Goal: Task Accomplishment & Management: Complete application form

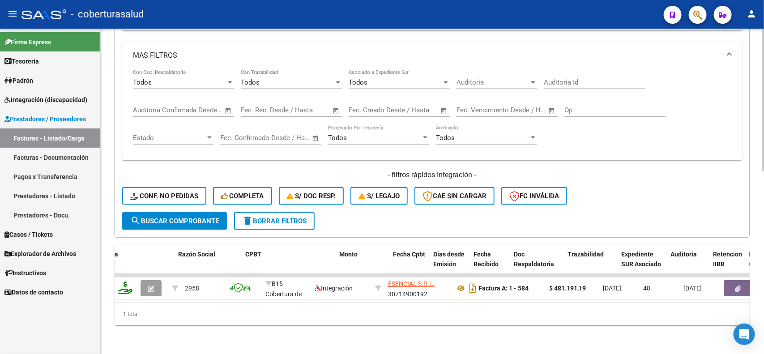
scroll to position [303, 0]
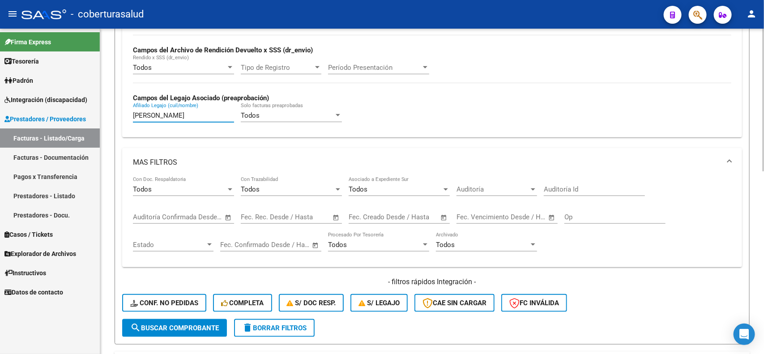
drag, startPoint x: 158, startPoint y: 112, endPoint x: 115, endPoint y: 112, distance: 43.4
click at [115, 112] on form "Filtros Id Area Area Seleccionar Gerenciador Seleccionar Gerenciador Todos Conf…" at bounding box center [432, 73] width 635 height 541
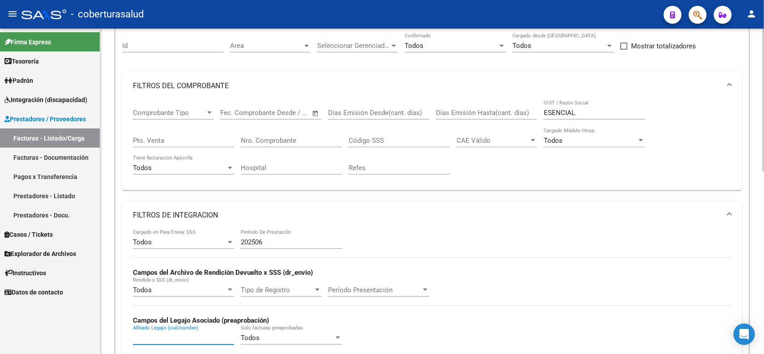
scroll to position [79, 0]
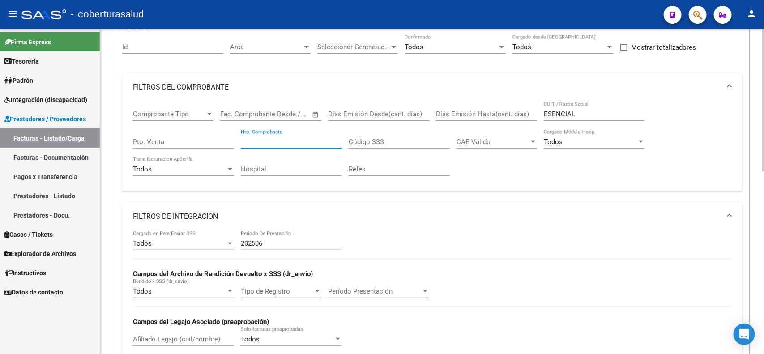
click at [311, 135] on div "Nro. Comprobante" at bounding box center [291, 138] width 101 height 19
type input "452"
click at [403, 205] on mat-expansion-panel-header "FILTROS DE INTEGRACION" at bounding box center [431, 216] width 619 height 29
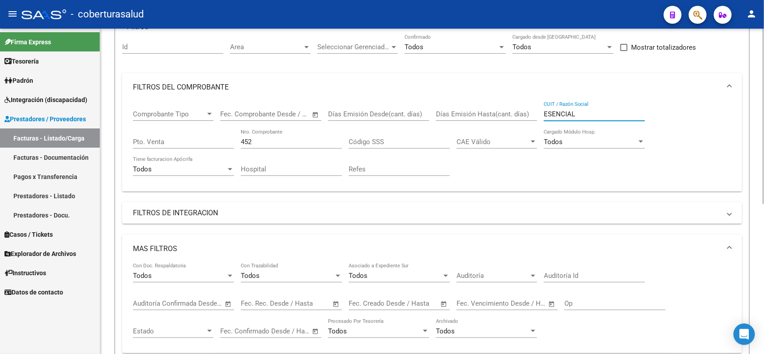
drag, startPoint x: 581, startPoint y: 112, endPoint x: 526, endPoint y: 113, distance: 54.1
click at [526, 113] on div "Comprobante Tipo Comprobante Tipo Start date – End date Fec. Comprobante Desde …" at bounding box center [432, 143] width 598 height 83
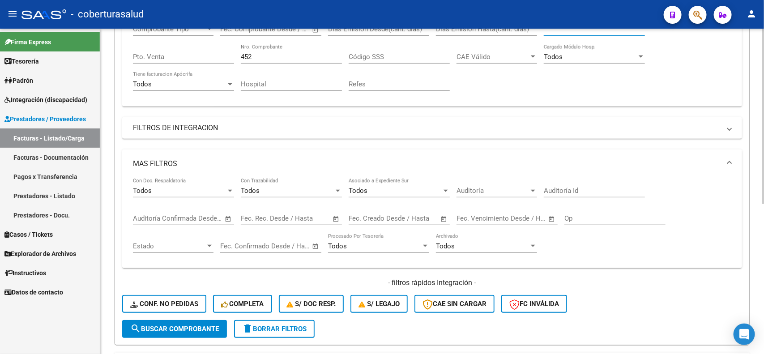
scroll to position [191, 0]
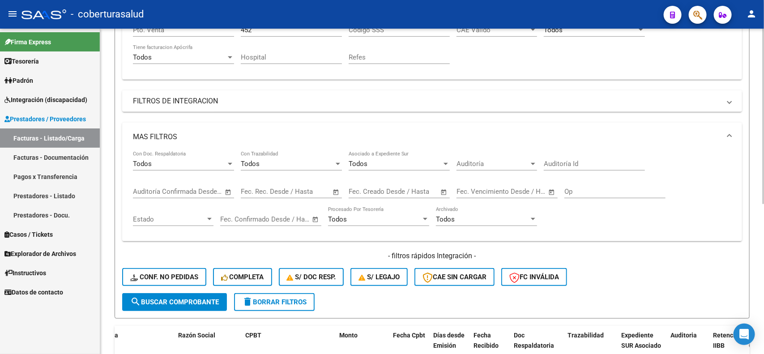
click at [168, 298] on span "search Buscar Comprobante" at bounding box center [174, 302] width 89 height 8
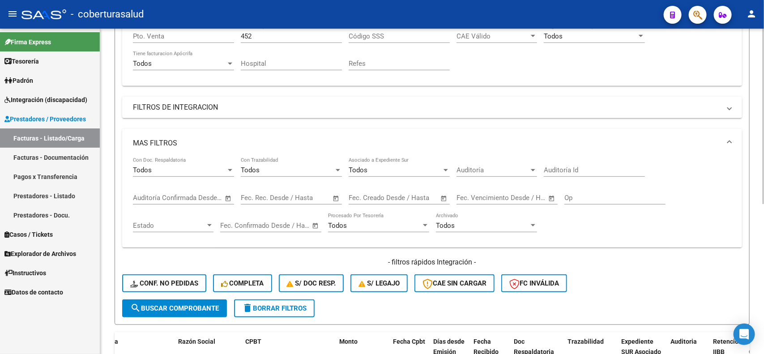
scroll to position [166, 0]
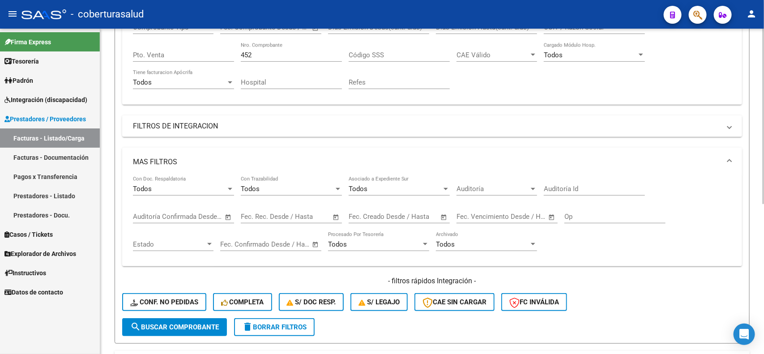
click at [139, 160] on mat-panel-title "MAS FILTROS" at bounding box center [426, 162] width 587 height 10
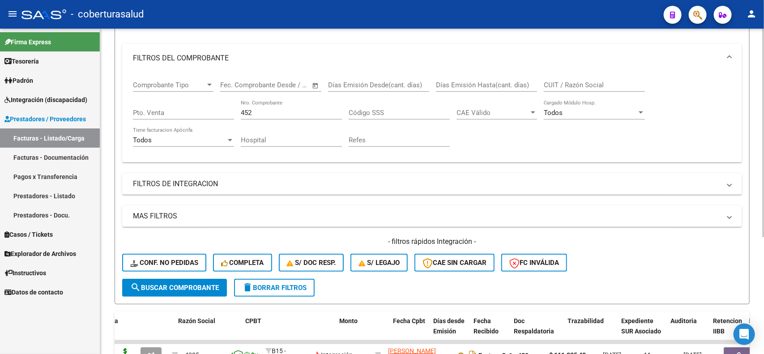
scroll to position [54, 0]
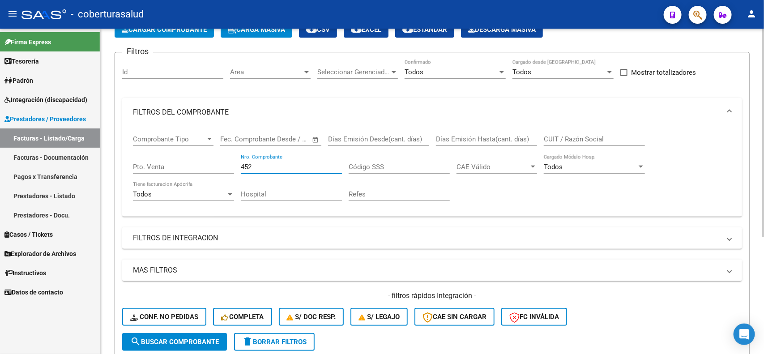
drag, startPoint x: 267, startPoint y: 166, endPoint x: 221, endPoint y: 159, distance: 46.6
click at [221, 159] on div "Comprobante Tipo Comprobante Tipo Start date – End date Fec. Comprobante Desde …" at bounding box center [432, 168] width 598 height 83
click at [580, 136] on input "CUIT / Razón Social" at bounding box center [593, 139] width 101 height 8
type input "FELIX MARIANA"
click at [200, 338] on span "search Buscar Comprobante" at bounding box center [174, 342] width 89 height 8
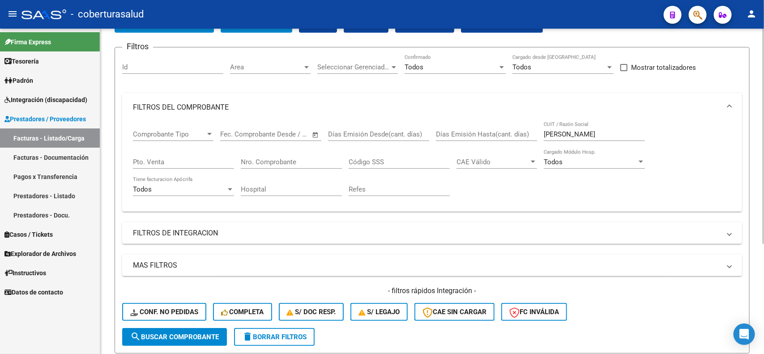
scroll to position [0, 0]
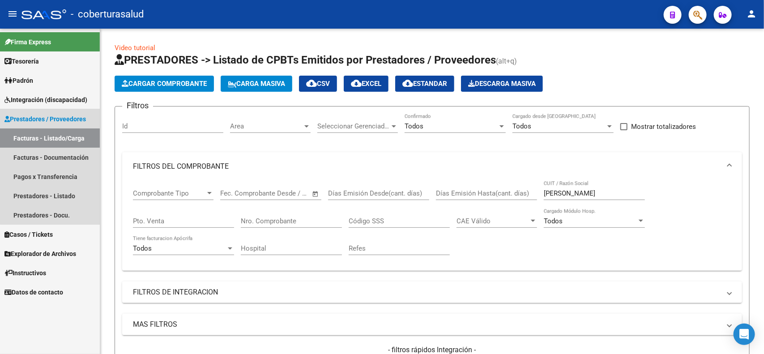
click at [64, 118] on span "Prestadores / Proveedores" at bounding box center [44, 119] width 81 height 10
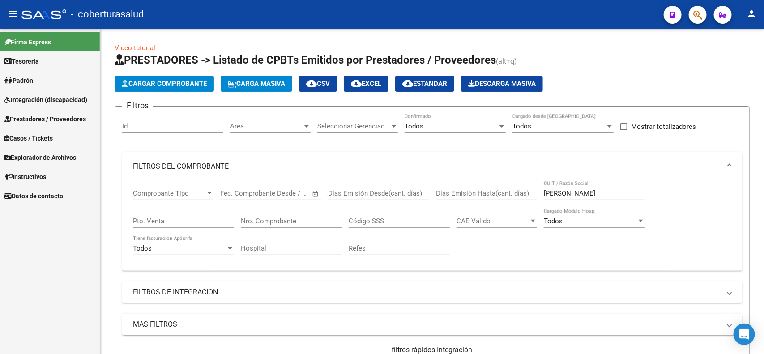
click at [57, 93] on link "Integración (discapacidad)" at bounding box center [50, 99] width 100 height 19
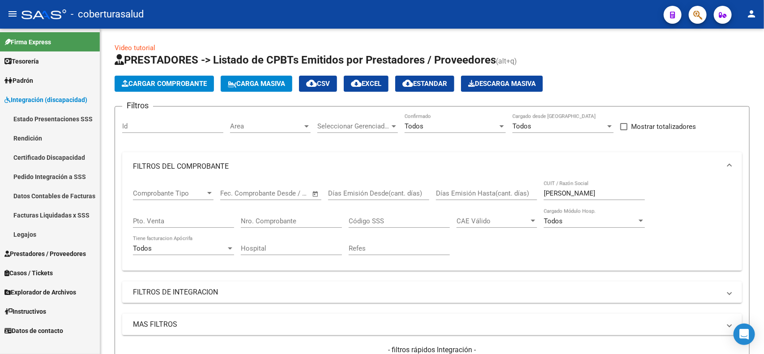
click at [59, 101] on span "Integración (discapacidad)" at bounding box center [45, 100] width 83 height 10
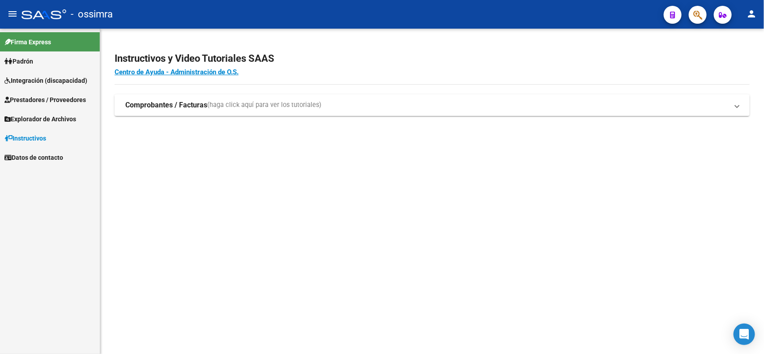
click at [35, 83] on span "Integración (discapacidad)" at bounding box center [45, 81] width 83 height 10
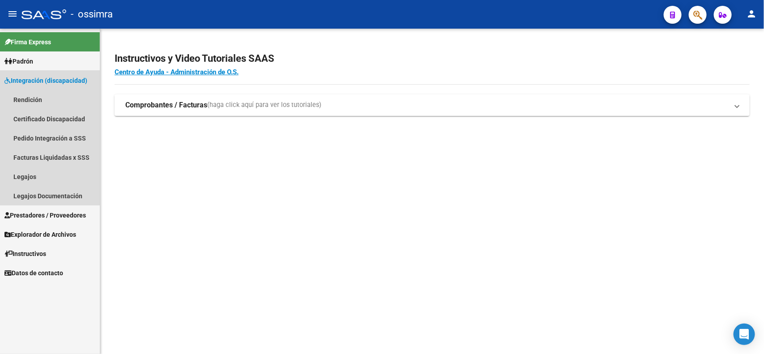
click at [26, 76] on span "Integración (discapacidad)" at bounding box center [45, 81] width 83 height 10
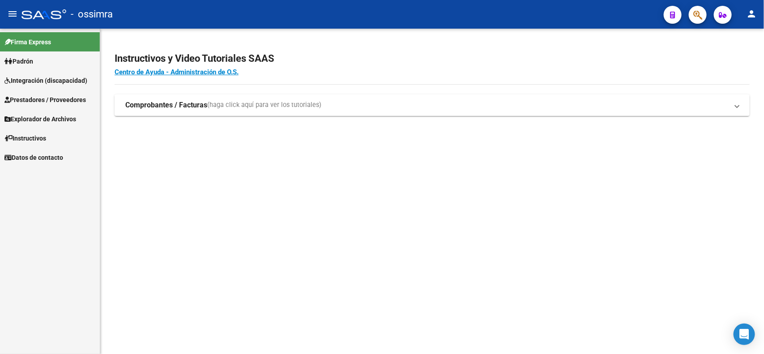
click at [30, 98] on span "Prestadores / Proveedores" at bounding box center [44, 100] width 81 height 10
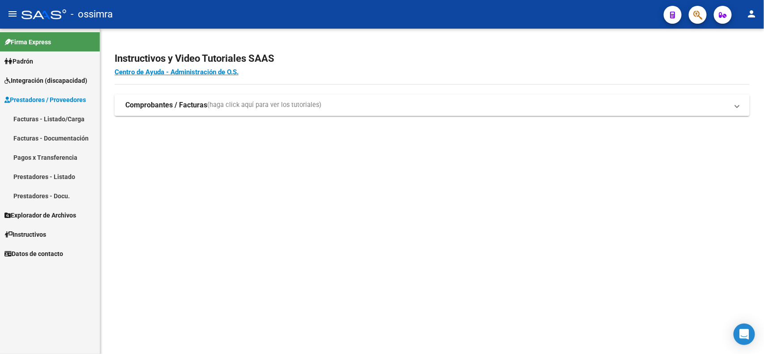
click at [20, 118] on link "Facturas - Listado/Carga" at bounding box center [50, 118] width 100 height 19
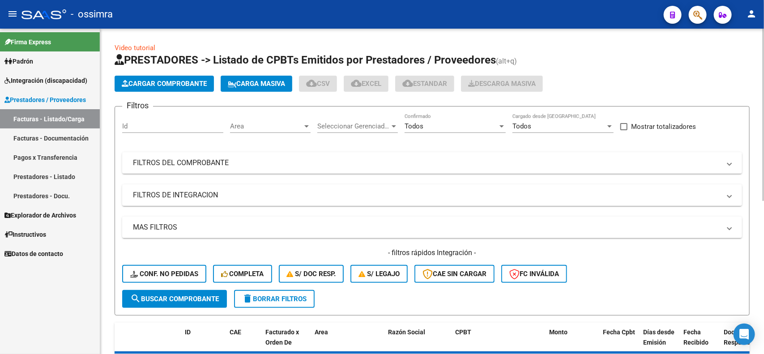
click at [268, 147] on div "Filtros Id Area Area Seleccionar Gerenciador Seleccionar Gerenciador Todos Conf…" at bounding box center [431, 202] width 619 height 176
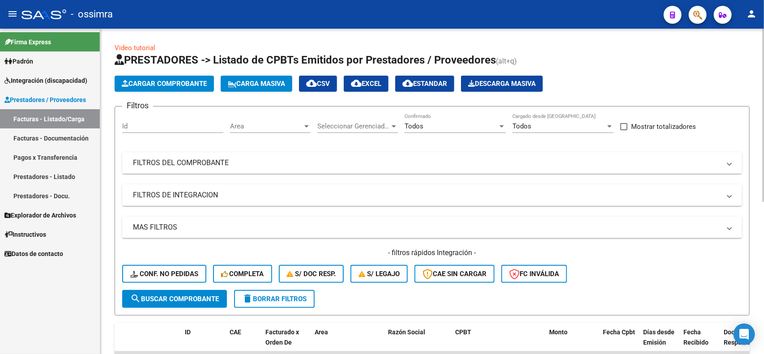
click at [256, 158] on mat-panel-title "FILTROS DEL COMPROBANTE" at bounding box center [426, 163] width 587 height 10
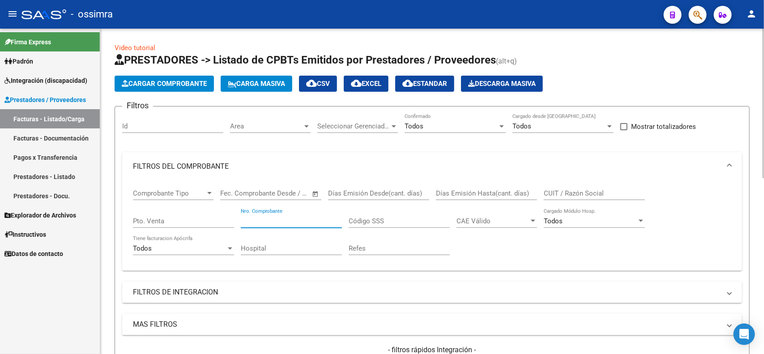
click at [309, 217] on input "Nro. Comprobante" at bounding box center [291, 221] width 101 height 8
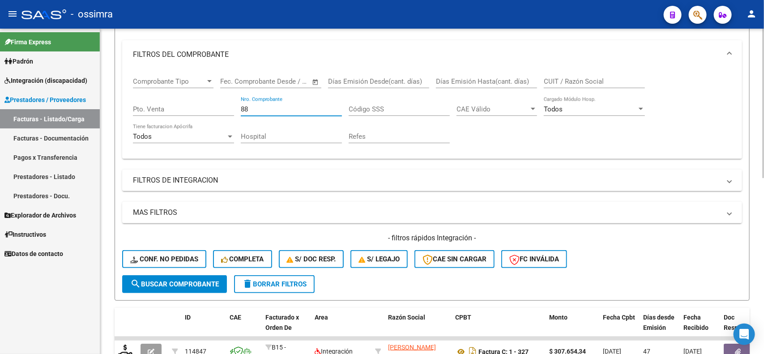
type input "88"
click at [163, 276] on button "search Buscar Comprobante" at bounding box center [174, 284] width 105 height 18
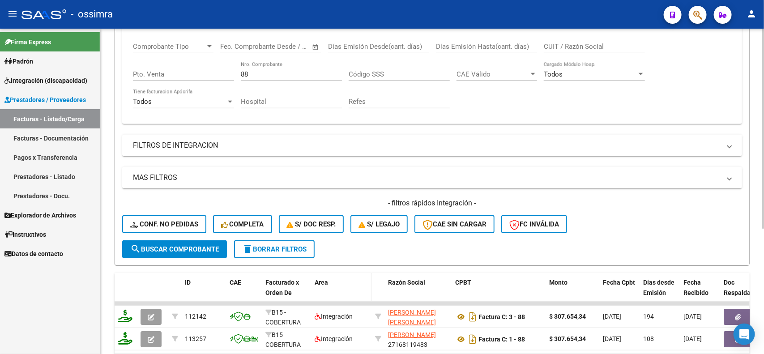
scroll to position [148, 0]
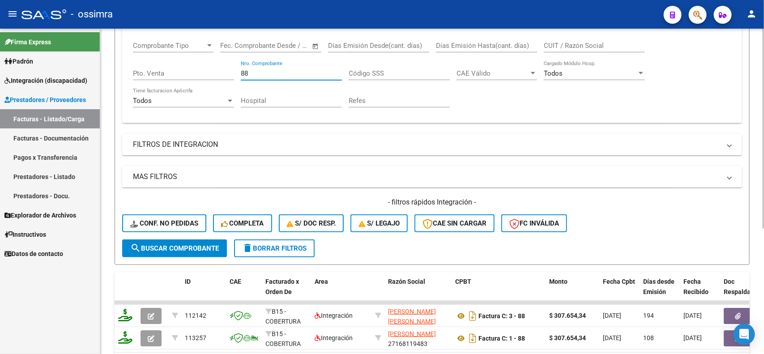
drag, startPoint x: 254, startPoint y: 73, endPoint x: 220, endPoint y: 64, distance: 34.7
click at [220, 64] on div "Comprobante Tipo Comprobante Tipo Start date – End date Fec. Comprobante Desde …" at bounding box center [432, 74] width 598 height 83
click at [562, 43] on input "CUIT / Razón Social" at bounding box center [593, 46] width 101 height 8
type input "ALBORNOZ ANA"
click at [139, 243] on mat-icon "search" at bounding box center [135, 247] width 11 height 11
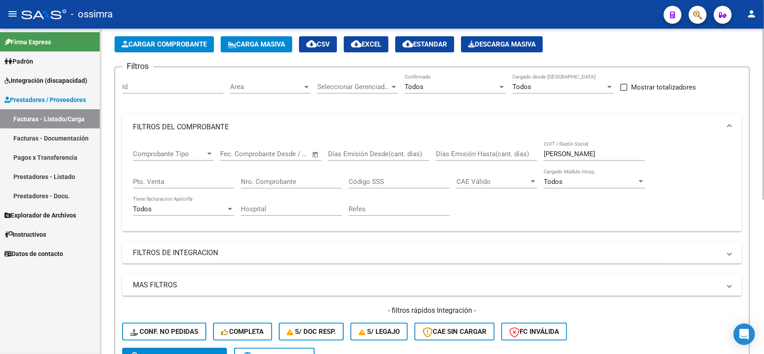
scroll to position [36, 0]
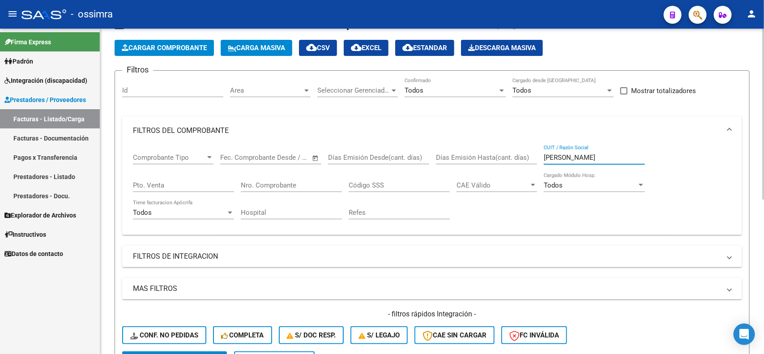
drag, startPoint x: 595, startPoint y: 157, endPoint x: 526, endPoint y: 149, distance: 69.4
click at [527, 149] on div "Comprobante Tipo Comprobante Tipo Start date – End date Fec. Comprobante Desde …" at bounding box center [432, 186] width 598 height 83
click at [293, 181] on input "Nro. Comprobante" at bounding box center [291, 185] width 101 height 8
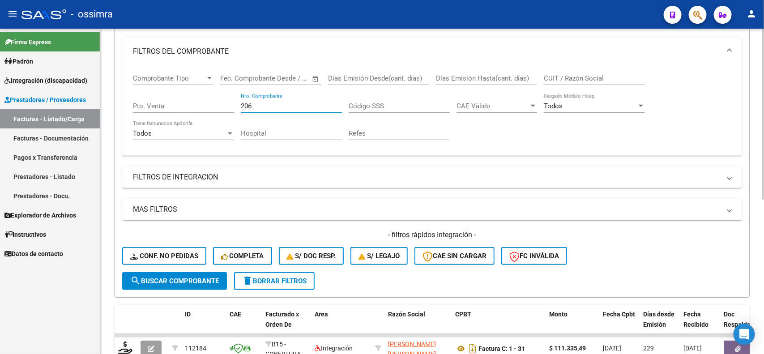
scroll to position [204, 0]
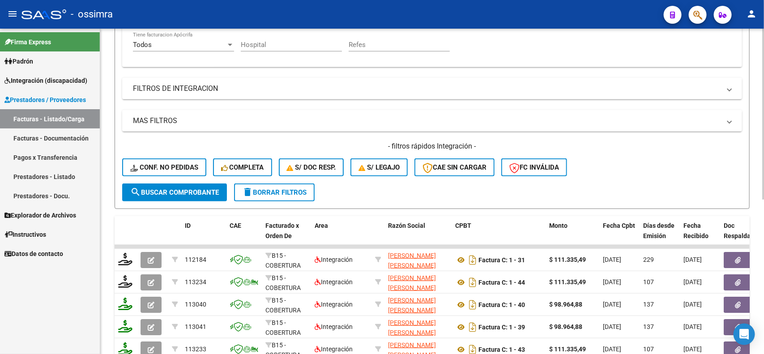
type input "206"
click at [129, 191] on button "search Buscar Comprobante" at bounding box center [174, 192] width 105 height 18
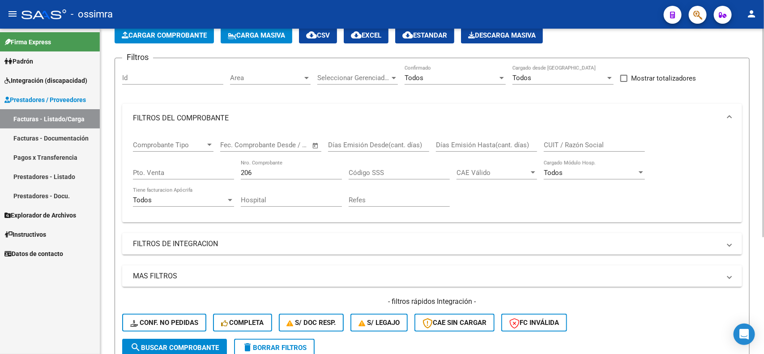
scroll to position [13, 0]
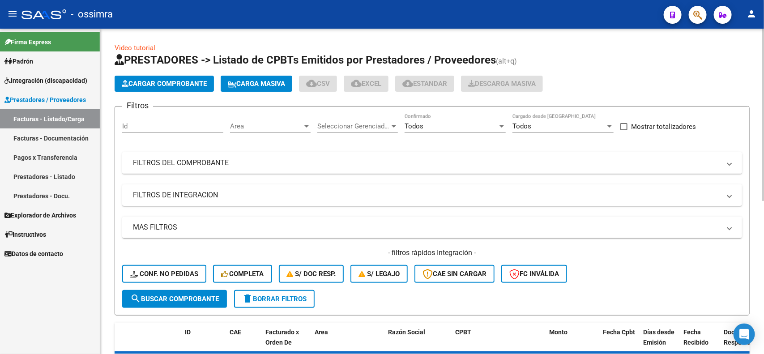
click at [235, 159] on mat-panel-title "FILTROS DEL COMPROBANTE" at bounding box center [426, 163] width 587 height 10
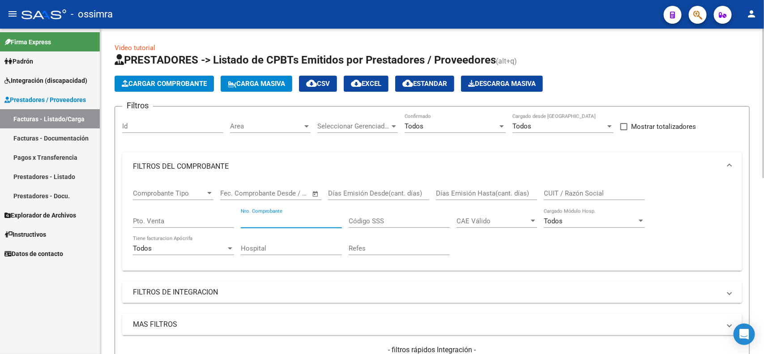
click at [305, 217] on input "Nro. Comprobante" at bounding box center [291, 221] width 101 height 8
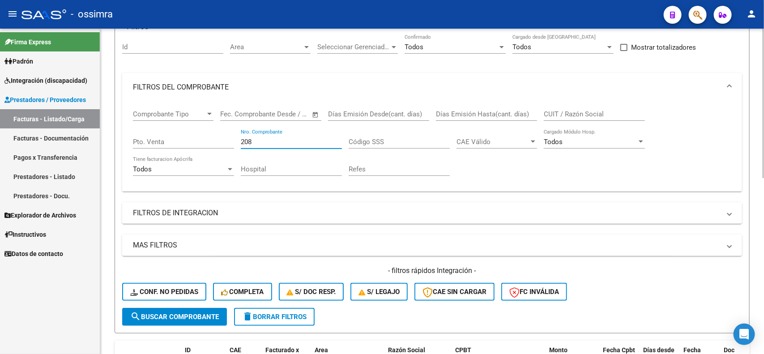
scroll to position [168, 0]
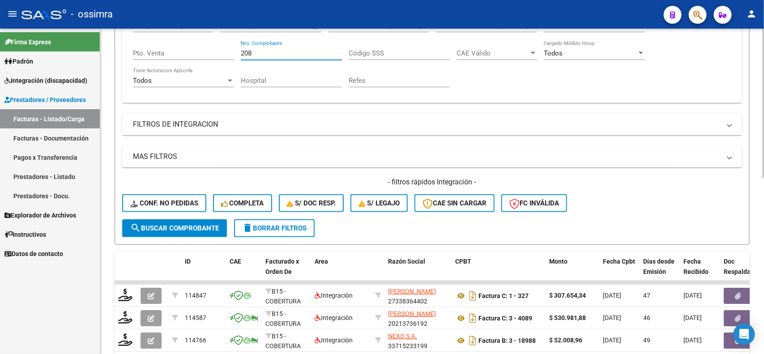
type input "208"
click at [165, 229] on span "search Buscar Comprobante" at bounding box center [174, 228] width 89 height 8
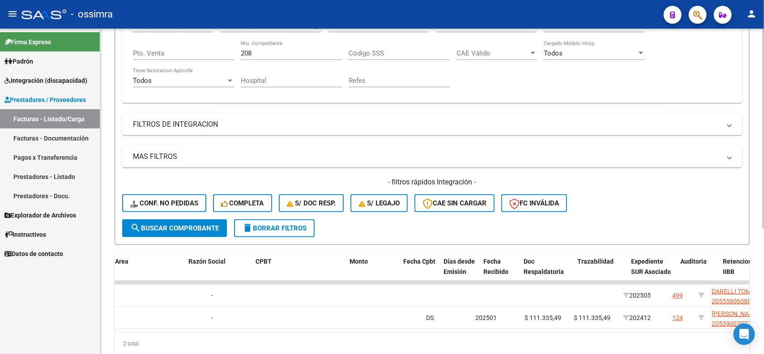
scroll to position [0, 0]
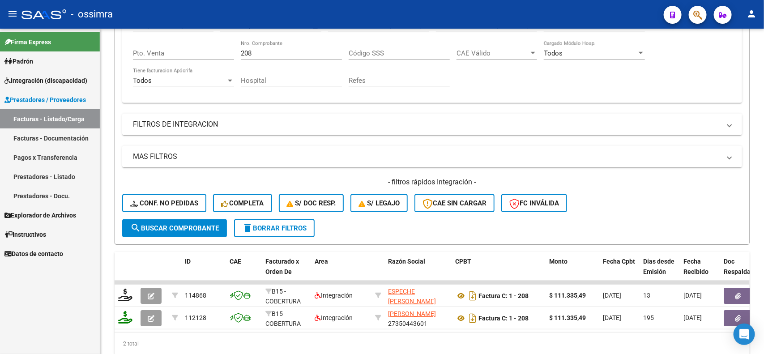
click at [54, 99] on span "Prestadores / Proveedores" at bounding box center [44, 100] width 81 height 10
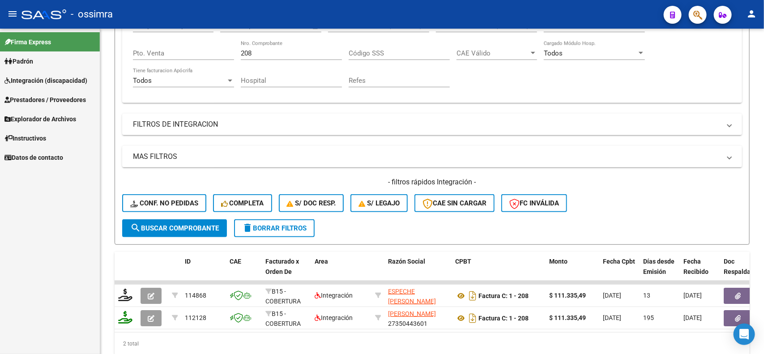
click at [48, 84] on span "Integración (discapacidad)" at bounding box center [45, 81] width 83 height 10
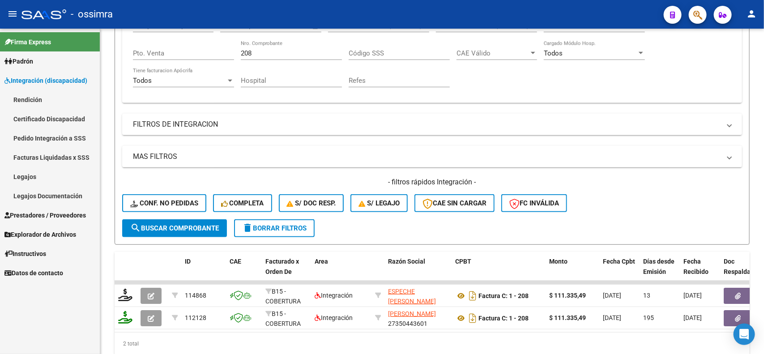
click at [48, 139] on link "Pedido Integración a SSS" at bounding box center [50, 137] width 100 height 19
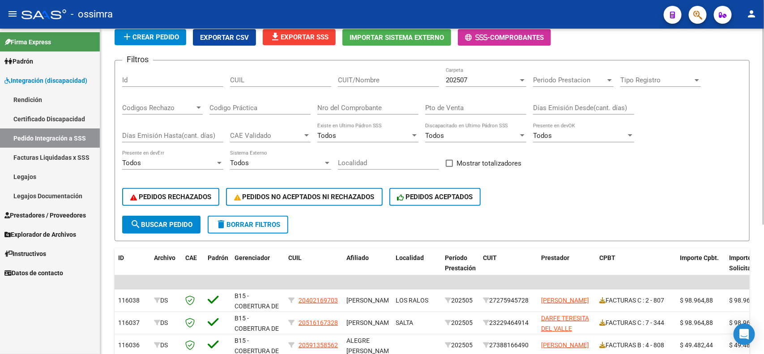
scroll to position [56, 0]
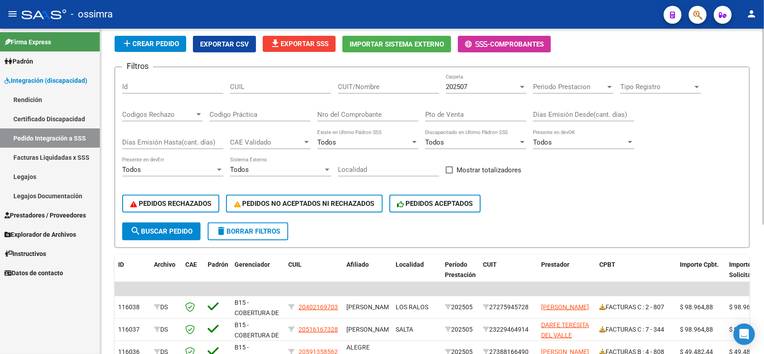
click at [395, 112] on input "Nro del Comprobante" at bounding box center [367, 114] width 101 height 8
type input "208"
click at [180, 223] on button "search Buscar Pedido" at bounding box center [161, 231] width 78 height 18
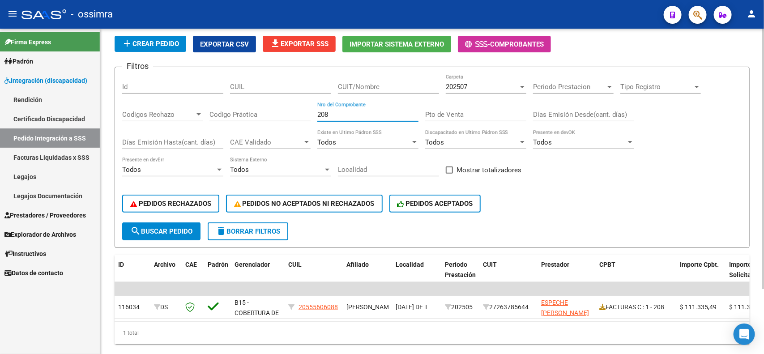
click at [335, 113] on input "208" at bounding box center [367, 114] width 101 height 8
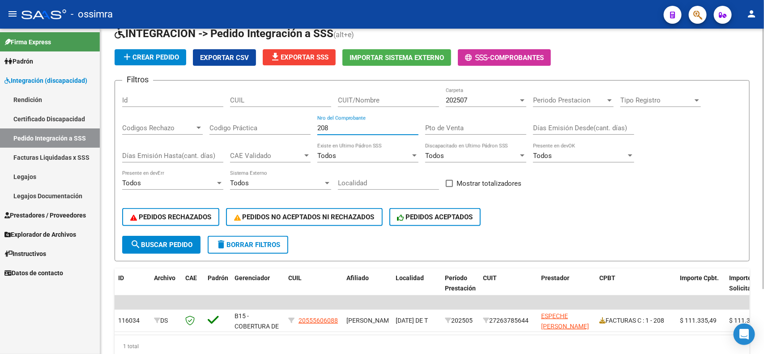
scroll to position [25, 0]
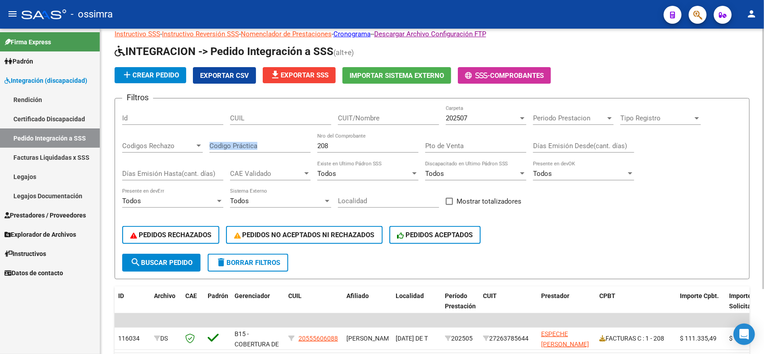
drag, startPoint x: 333, startPoint y: 139, endPoint x: 301, endPoint y: 139, distance: 32.7
click at [301, 139] on div "Filtros Id CUIL CUIT/Nombre 202507 Carpeta Periodo Prestacion Periodo Prestacio…" at bounding box center [431, 180] width 619 height 148
click at [335, 144] on input "208" at bounding box center [367, 146] width 101 height 8
drag, startPoint x: 335, startPoint y: 144, endPoint x: 313, endPoint y: 144, distance: 22.4
click at [313, 144] on div "Filtros Id CUIL CUIT/Nombre 202507 Carpeta Periodo Prestacion Periodo Prestacio…" at bounding box center [431, 180] width 619 height 148
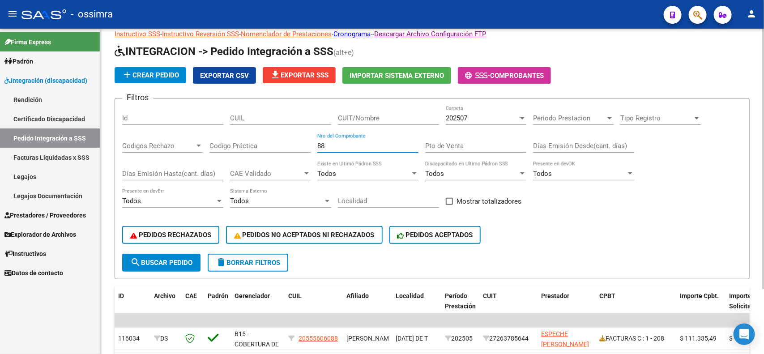
type input "88"
click at [166, 259] on span "search Buscar Pedido" at bounding box center [161, 263] width 62 height 8
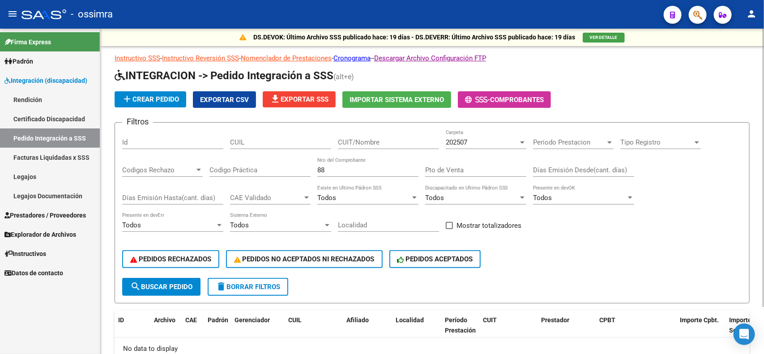
scroll to position [0, 0]
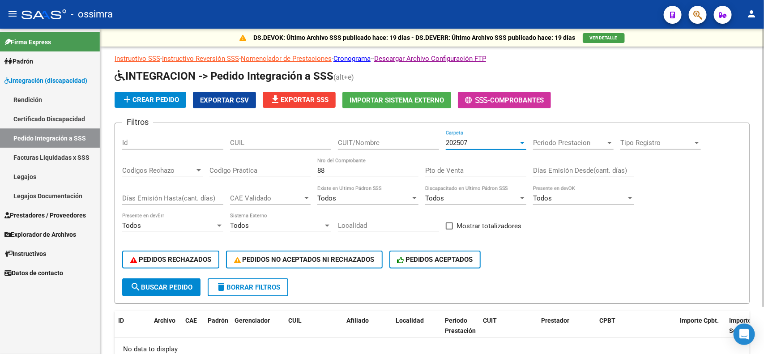
click at [505, 140] on div "202507" at bounding box center [481, 143] width 72 height 8
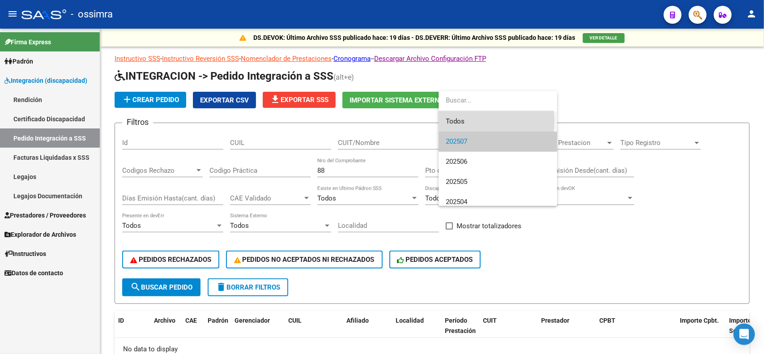
click at [474, 121] on span "Todos" at bounding box center [497, 121] width 104 height 20
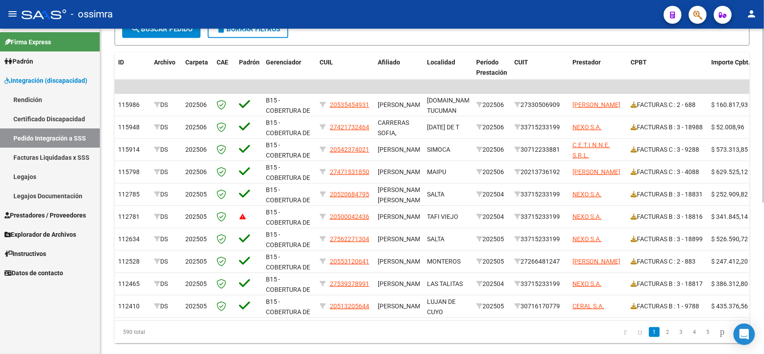
scroll to position [34, 0]
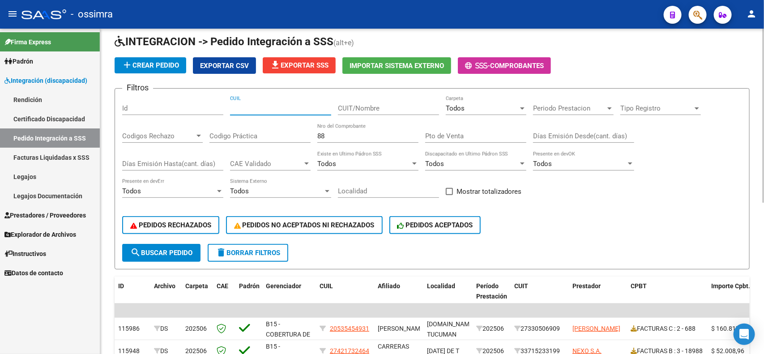
click at [246, 106] on input "CUIL" at bounding box center [280, 108] width 101 height 8
click at [373, 110] on input "CUIT/Nombre" at bounding box center [388, 108] width 101 height 8
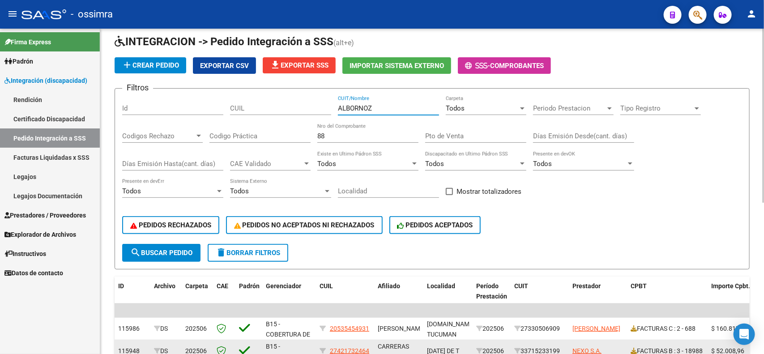
type input "ALBORNOZ"
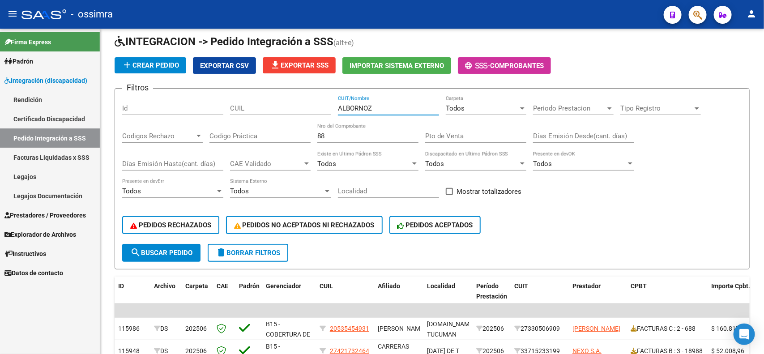
click at [52, 79] on span "Integración (discapacidad)" at bounding box center [45, 81] width 83 height 10
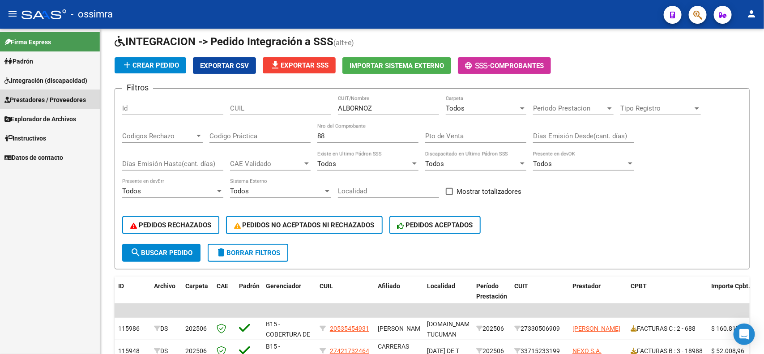
click at [43, 97] on span "Prestadores / Proveedores" at bounding box center [44, 100] width 81 height 10
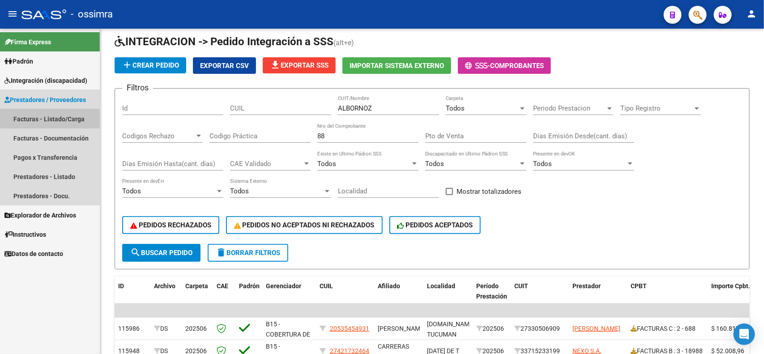
click at [36, 121] on link "Facturas - Listado/Carga" at bounding box center [50, 118] width 100 height 19
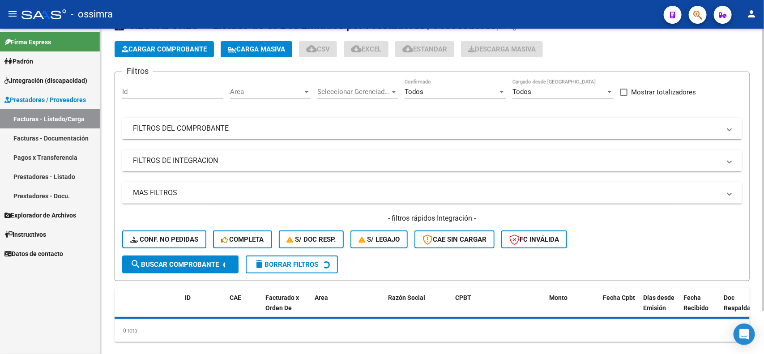
click at [161, 49] on span "Cargar Comprobante" at bounding box center [164, 49] width 85 height 8
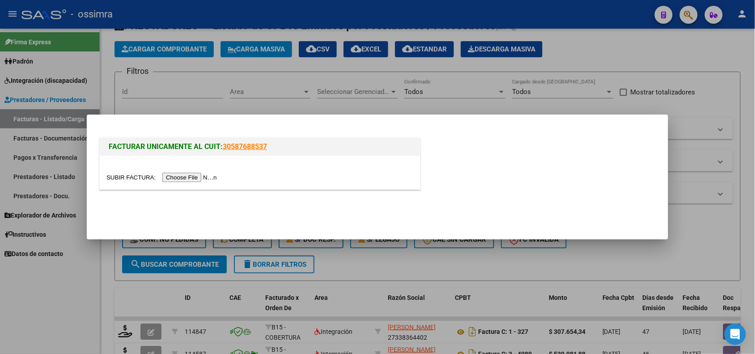
click at [189, 179] on input "file" at bounding box center [162, 177] width 113 height 9
click at [191, 181] on input "file" at bounding box center [162, 177] width 113 height 9
click at [463, 266] on div at bounding box center [377, 177] width 755 height 354
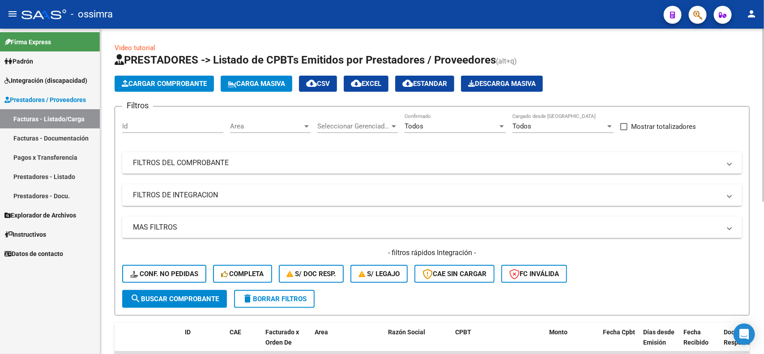
click at [161, 84] on span "Cargar Comprobante" at bounding box center [164, 84] width 85 height 8
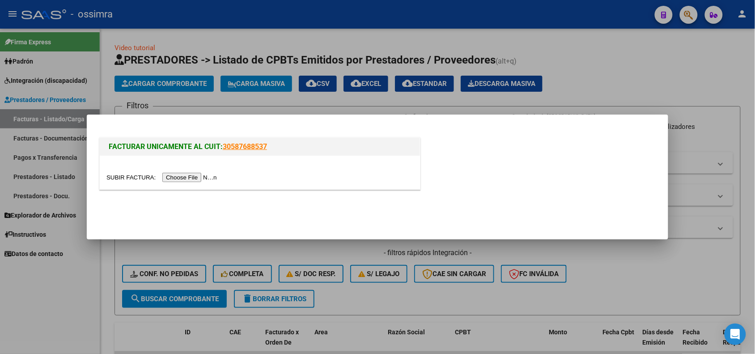
click at [180, 177] on input "file" at bounding box center [162, 177] width 113 height 9
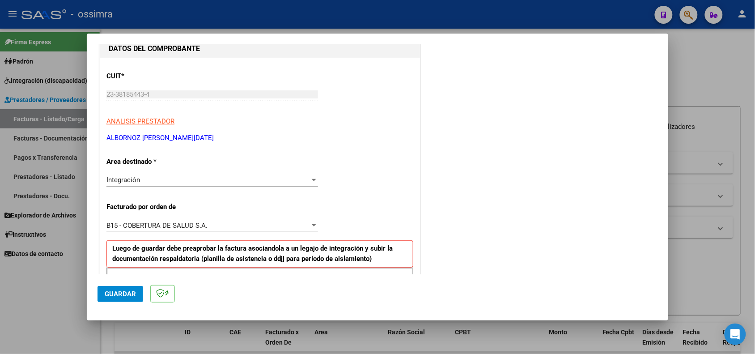
scroll to position [168, 0]
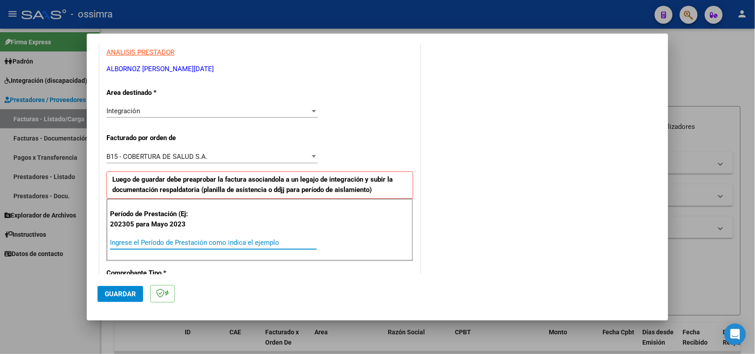
click at [182, 244] on input "Ingrese el Período de Prestación como indica el ejemplo" at bounding box center [213, 242] width 207 height 8
type input "202505"
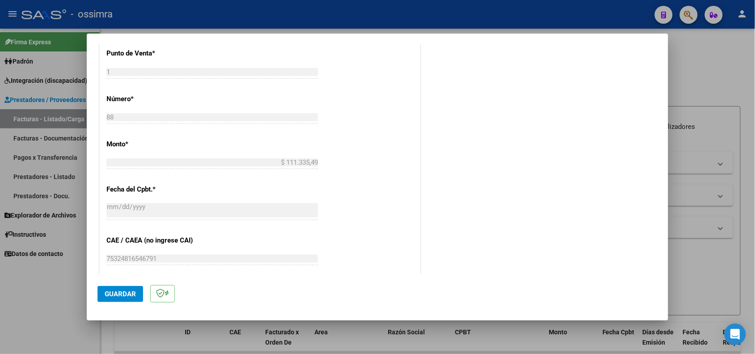
scroll to position [447, 0]
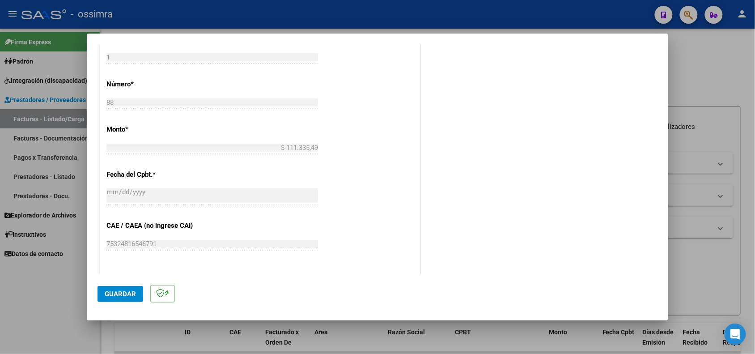
click at [115, 291] on span "Guardar" at bounding box center [120, 294] width 31 height 8
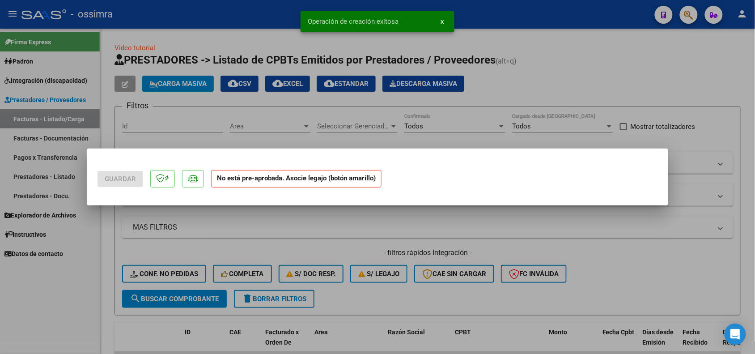
scroll to position [0, 0]
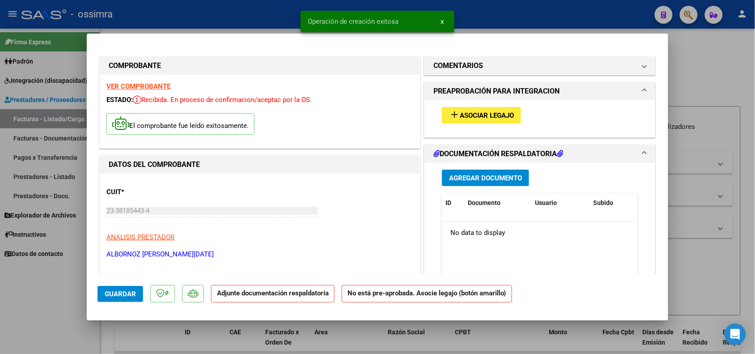
click at [500, 110] on button "add Asociar Legajo" at bounding box center [481, 115] width 79 height 17
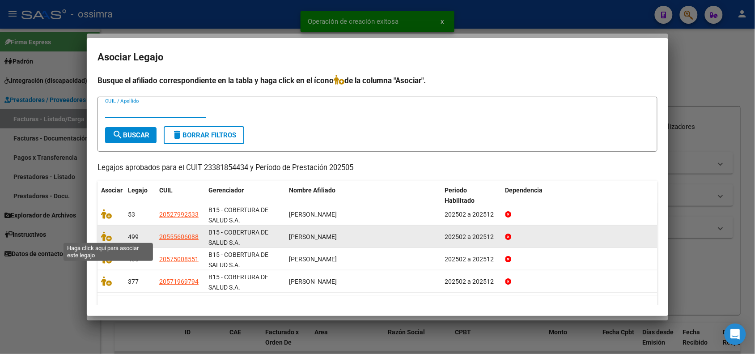
click at [112, 236] on span at bounding box center [107, 236] width 13 height 7
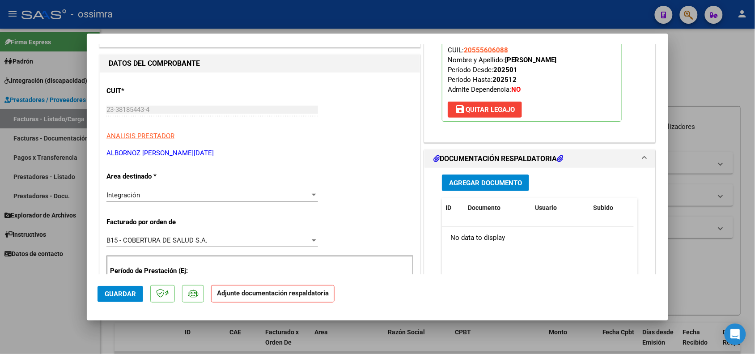
scroll to position [224, 0]
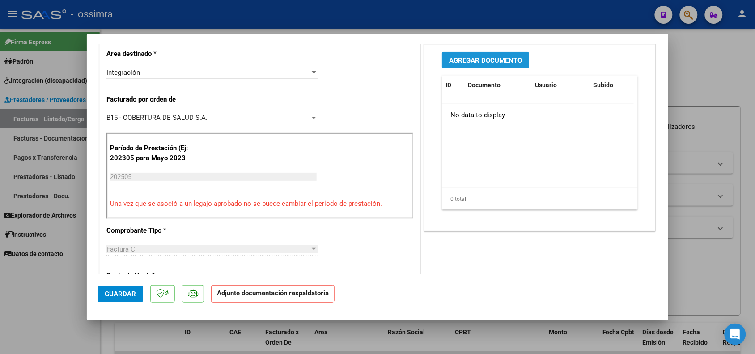
click at [484, 59] on span "Agregar Documento" at bounding box center [485, 60] width 73 height 8
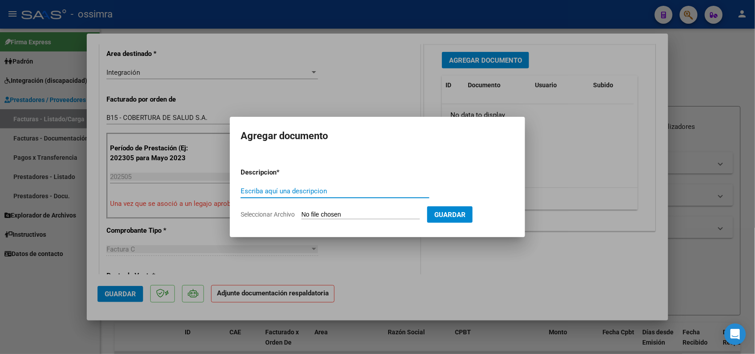
click at [302, 188] on input "Escriba aquí una descripcion" at bounding box center [335, 191] width 189 height 8
type input "PLANILLA DE ASISTENCIA"
click at [323, 214] on input "Seleccionar Archivo" at bounding box center [360, 215] width 119 height 8
click at [361, 215] on input "Seleccionar Archivo" at bounding box center [360, 215] width 119 height 8
type input "C:\fakepath\ASISTENCIA (1).pdf"
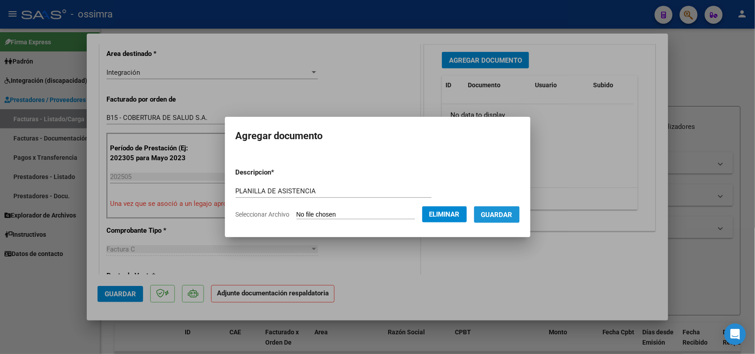
click at [501, 217] on button "Guardar" at bounding box center [497, 214] width 46 height 17
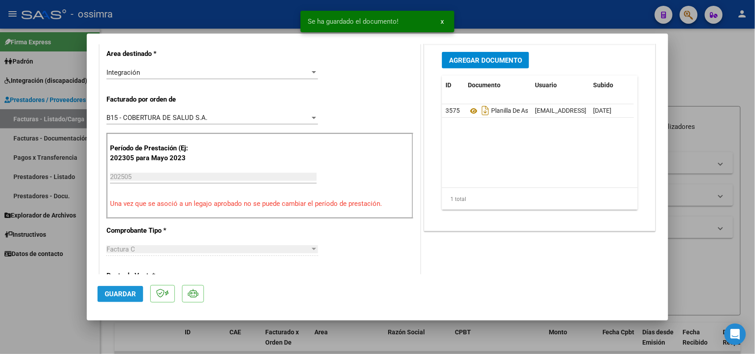
click at [126, 293] on span "Guardar" at bounding box center [120, 294] width 31 height 8
click at [126, 331] on div at bounding box center [377, 177] width 755 height 354
type input "$ 0,00"
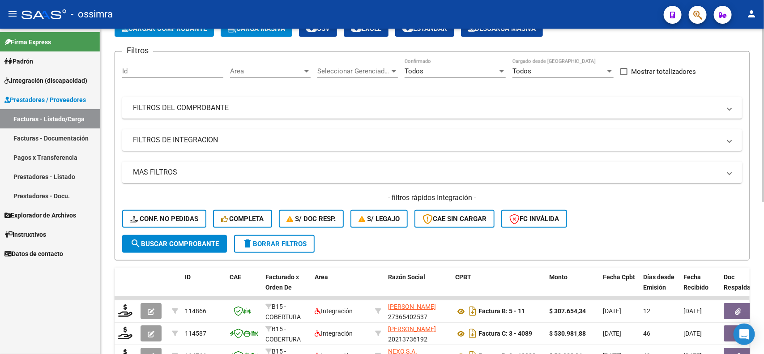
scroll to position [0, 0]
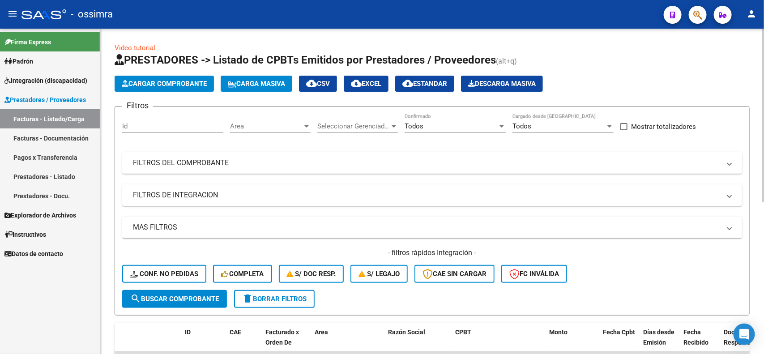
click at [245, 162] on mat-panel-title "FILTROS DEL COMPROBANTE" at bounding box center [426, 163] width 587 height 10
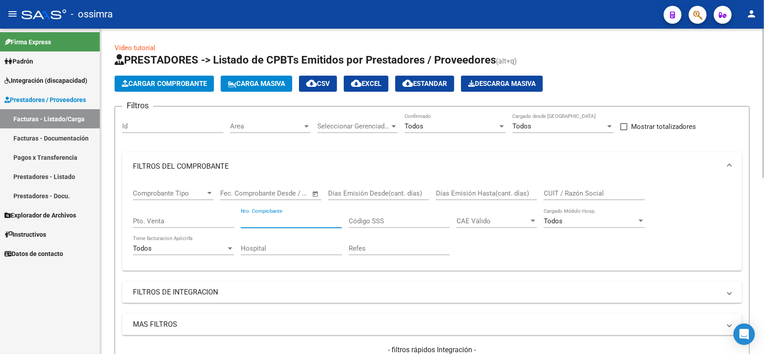
click at [300, 219] on input "Nro. Comprobante" at bounding box center [291, 221] width 101 height 8
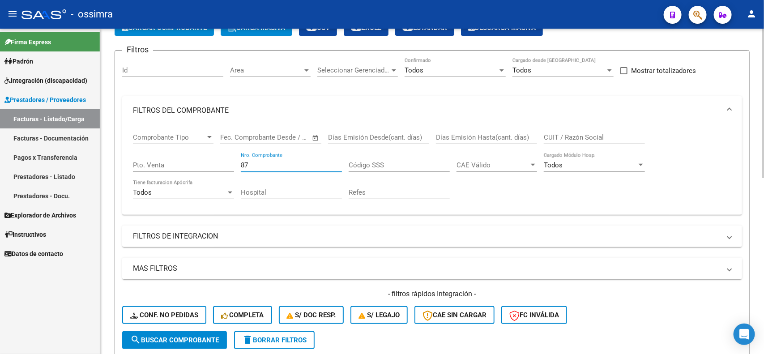
scroll to position [168, 0]
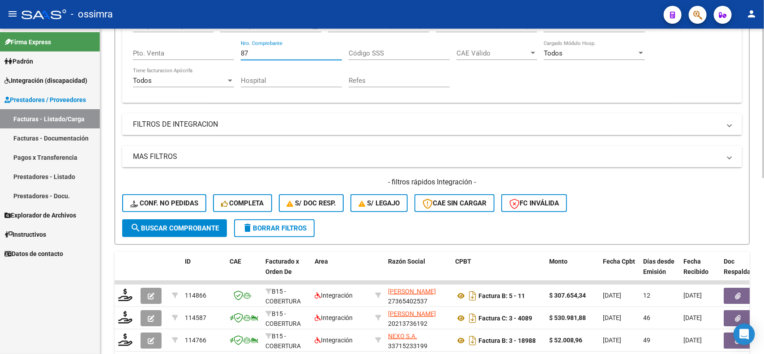
type input "87"
click at [165, 225] on span "search Buscar Comprobante" at bounding box center [174, 228] width 89 height 8
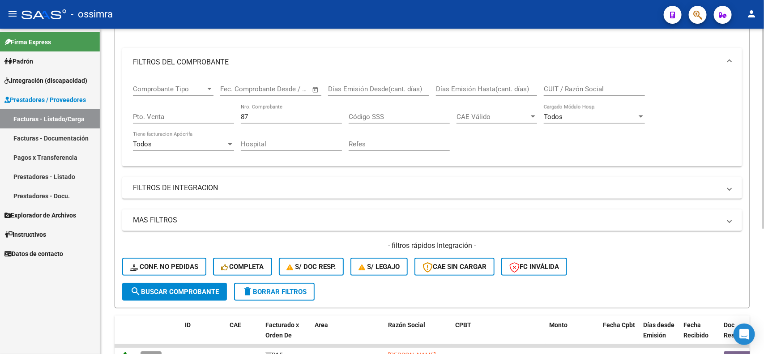
scroll to position [0, 0]
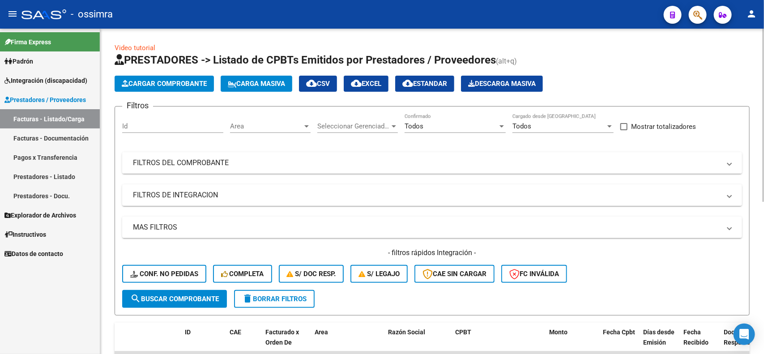
click at [255, 163] on mat-panel-title "FILTROS DEL COMPROBANTE" at bounding box center [426, 163] width 587 height 10
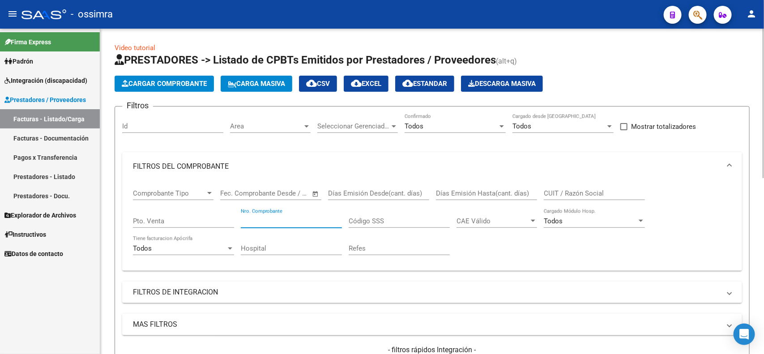
click at [264, 218] on input "Nro. Comprobante" at bounding box center [291, 221] width 101 height 8
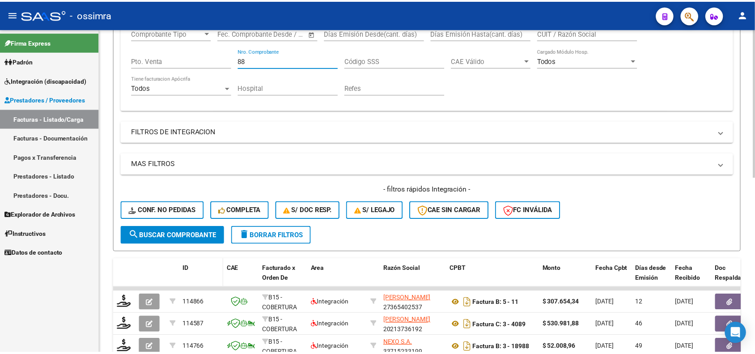
scroll to position [168, 0]
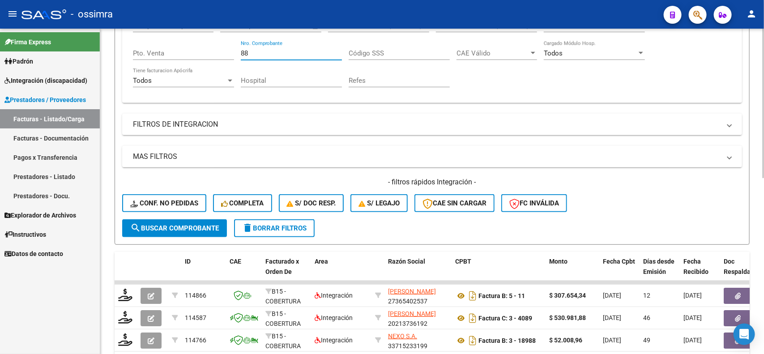
type input "88"
click at [178, 229] on button "search Buscar Comprobante" at bounding box center [174, 228] width 105 height 18
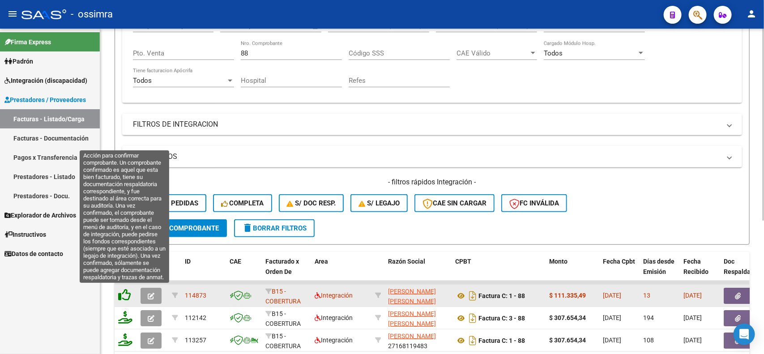
click at [126, 294] on icon at bounding box center [124, 295] width 13 height 13
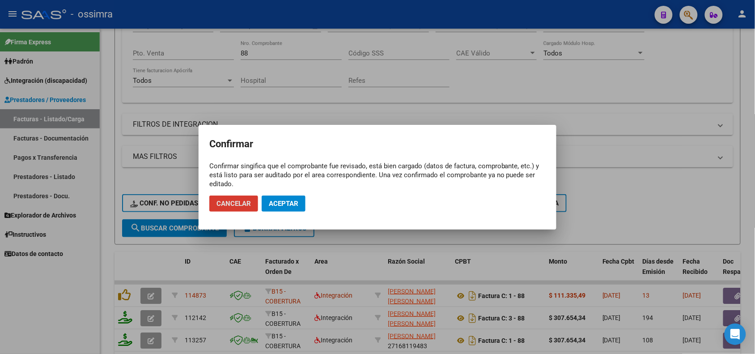
click at [267, 210] on button "Aceptar" at bounding box center [284, 203] width 44 height 16
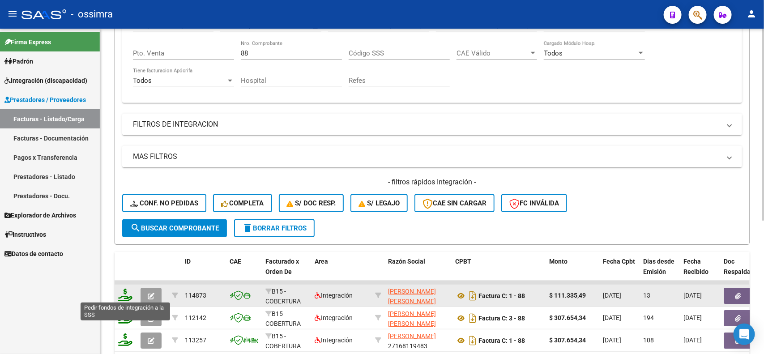
click at [126, 294] on icon at bounding box center [125, 295] width 14 height 13
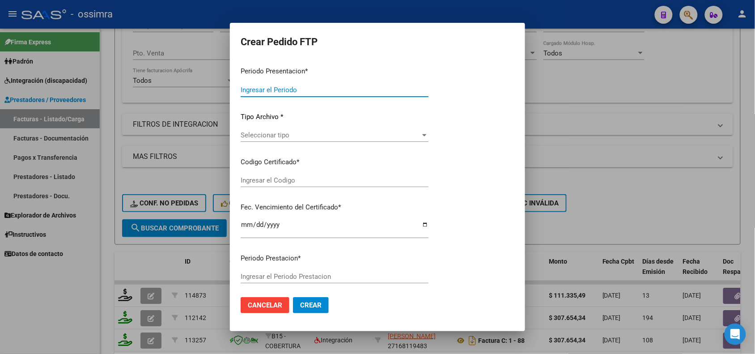
type input "202507"
type input "202505"
type input "$ 111.335,49"
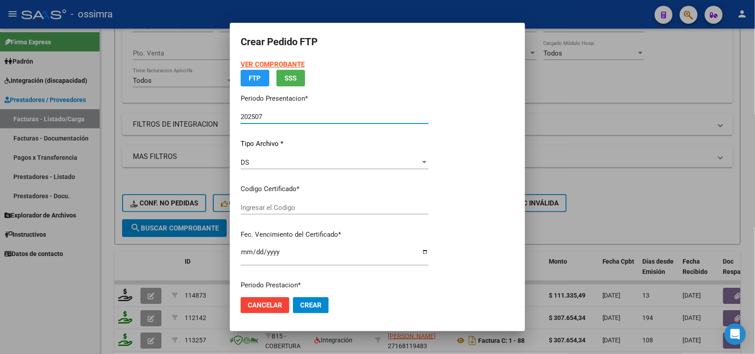
type input "ARG02000555606082020011320240113TUC137"
type input "2024-01-13"
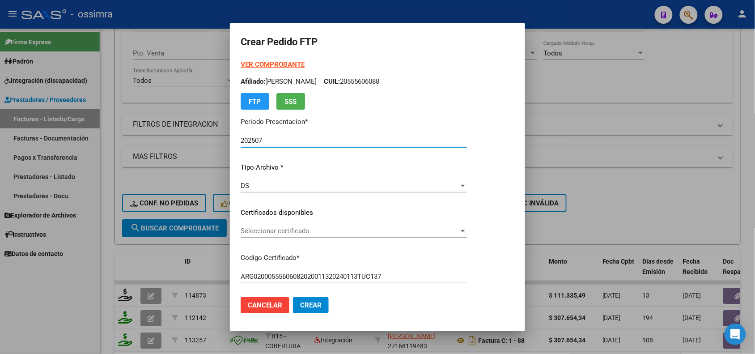
scroll to position [56, 0]
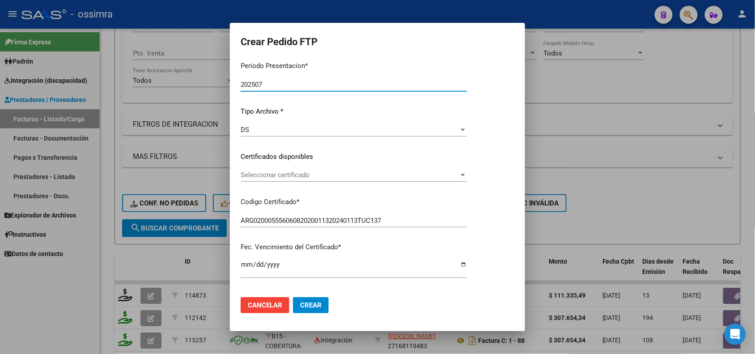
click at [336, 180] on div "Seleccionar certificado Seleccionar certificado" at bounding box center [354, 174] width 226 height 13
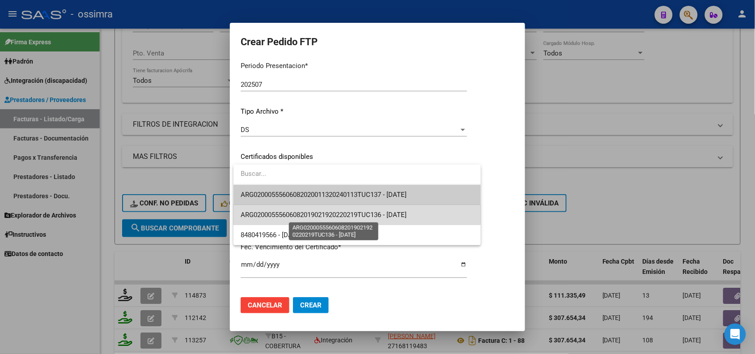
click at [310, 212] on span "ARG02000555606082019021920220219TUC136 - 2022-02-19" at bounding box center [324, 215] width 166 height 8
type input "ARG02000555606082019021920220219TUC136"
type input "2022-02-19"
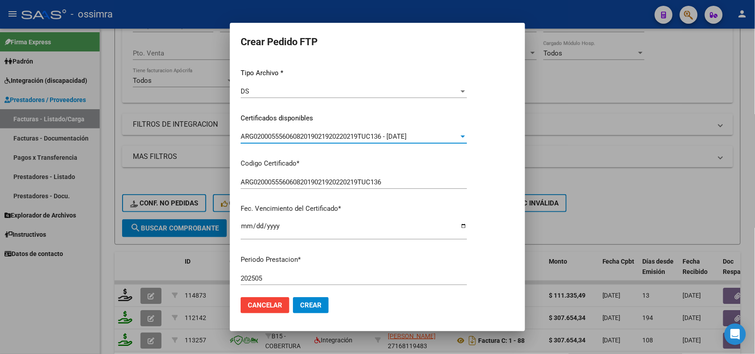
scroll to position [168, 0]
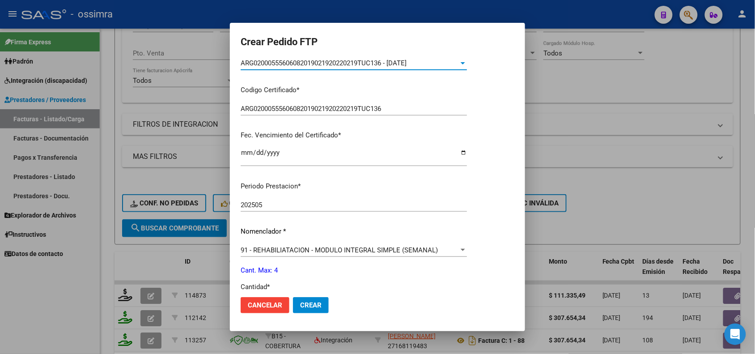
click at [434, 64] on div "ARG02000555606082019021920220219TUC136 - 2022-02-19" at bounding box center [350, 63] width 218 height 8
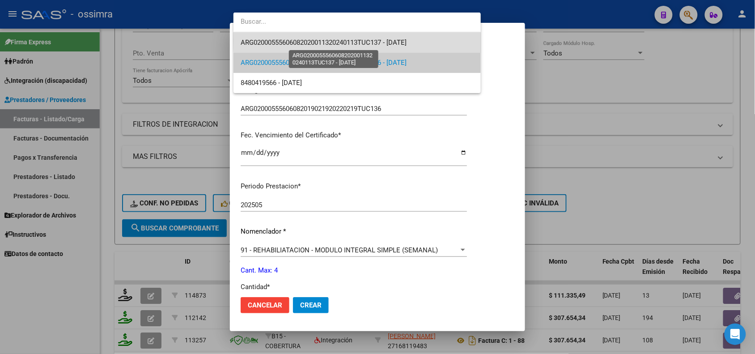
click at [382, 41] on span "ARG02000555606082020011320240113TUC137 - 2024-01-13" at bounding box center [324, 42] width 166 height 8
type input "ARG02000555606082020011320240113TUC137"
type input "2024-01-13"
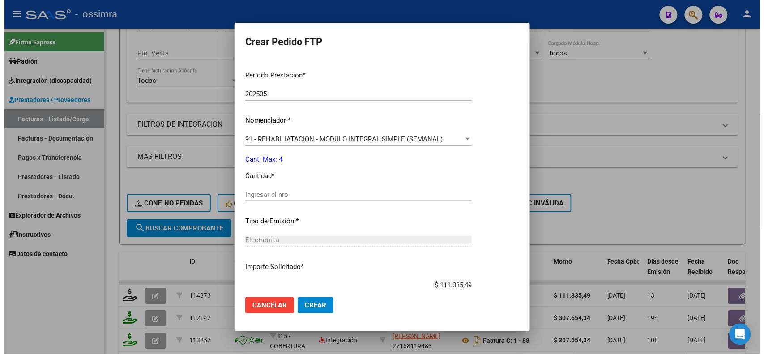
scroll to position [334, 0]
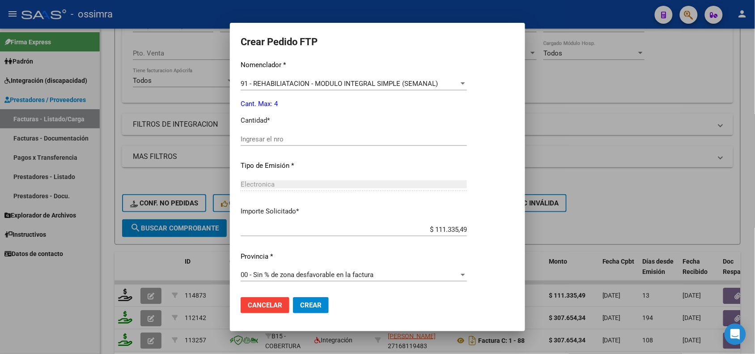
click at [276, 137] on input "Ingresar el nro" at bounding box center [354, 139] width 226 height 8
type input "4"
click at [310, 307] on span "Crear" at bounding box center [310, 305] width 21 height 8
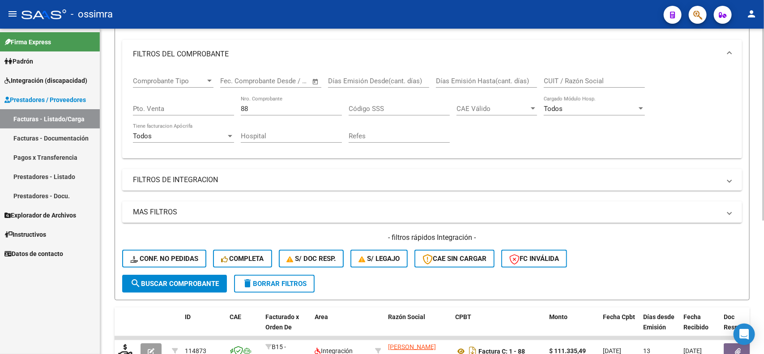
scroll to position [112, 0]
drag, startPoint x: 244, startPoint y: 105, endPoint x: 232, endPoint y: 105, distance: 12.1
click at [232, 105] on div "Comprobante Tipo Comprobante Tipo Start date – End date Fec. Comprobante Desde …" at bounding box center [432, 110] width 598 height 83
type input "441"
click at [518, 170] on mat-expansion-panel-header "FILTROS DE INTEGRACION" at bounding box center [431, 180] width 619 height 21
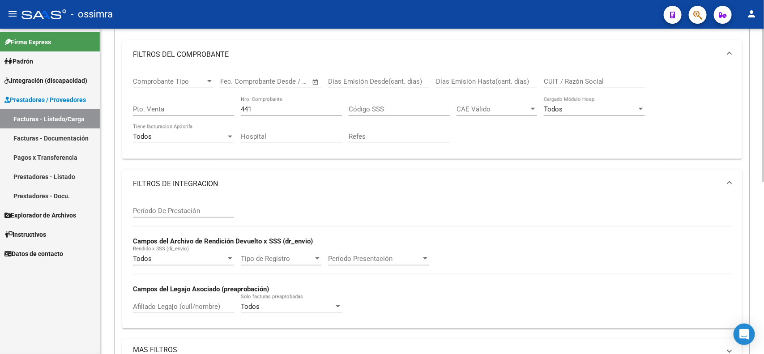
click at [479, 179] on mat-panel-title "FILTROS DE INTEGRACION" at bounding box center [426, 184] width 587 height 10
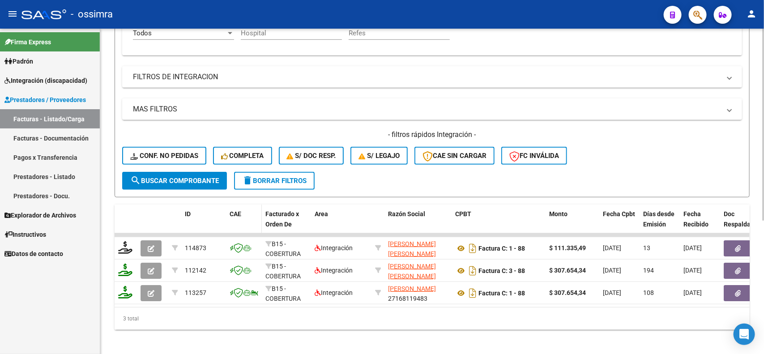
scroll to position [224, 0]
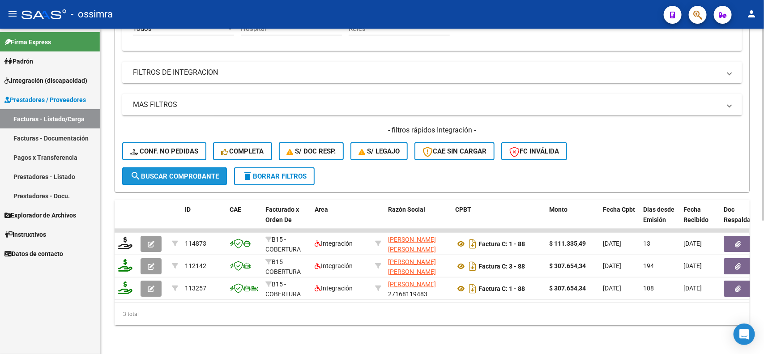
click at [186, 173] on span "search Buscar Comprobante" at bounding box center [174, 176] width 89 height 8
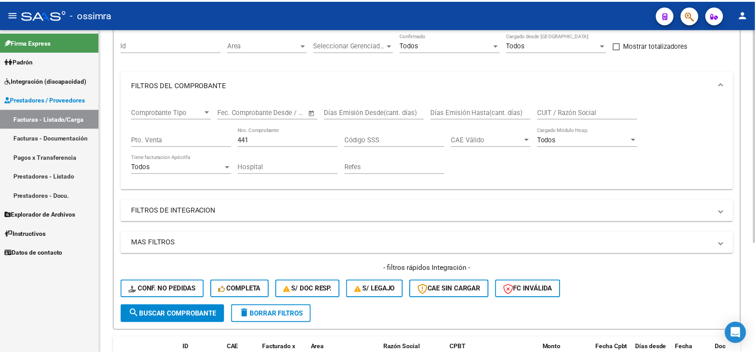
scroll to position [0, 0]
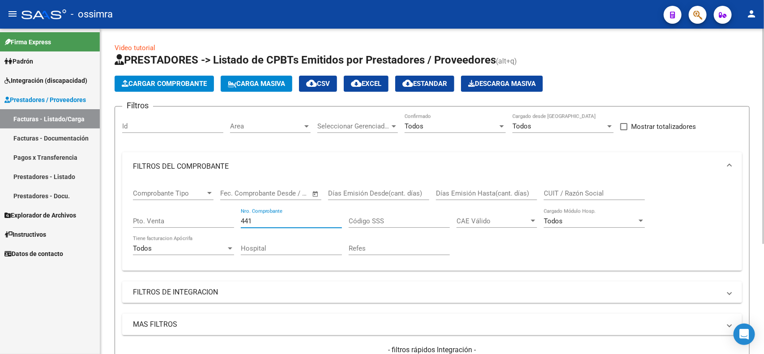
drag, startPoint x: 258, startPoint y: 217, endPoint x: 232, endPoint y: 216, distance: 26.0
click at [232, 216] on div "Comprobante Tipo Comprobante Tipo Start date – End date Fec. Comprobante Desde …" at bounding box center [432, 222] width 598 height 83
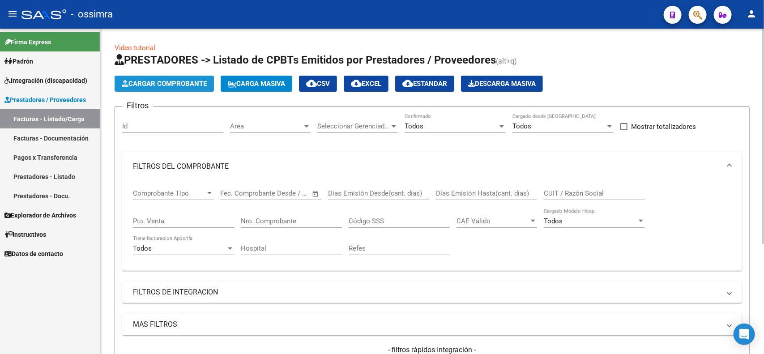
click at [174, 83] on span "Cargar Comprobante" at bounding box center [164, 84] width 85 height 8
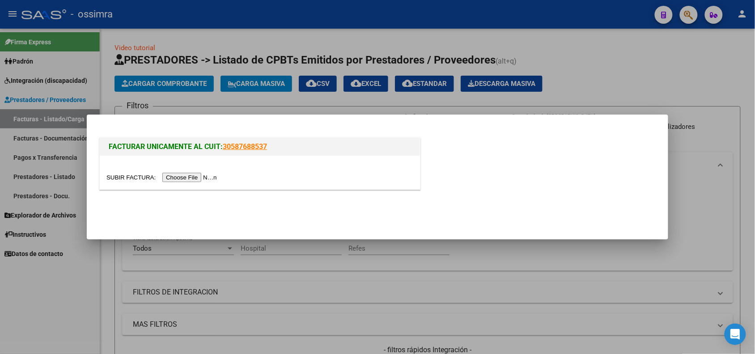
click at [195, 173] on input "file" at bounding box center [162, 177] width 113 height 9
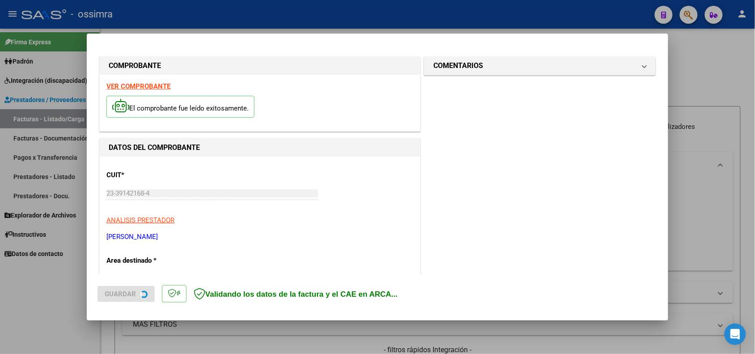
click at [141, 85] on strong "VER COMPROBANTE" at bounding box center [138, 86] width 64 height 8
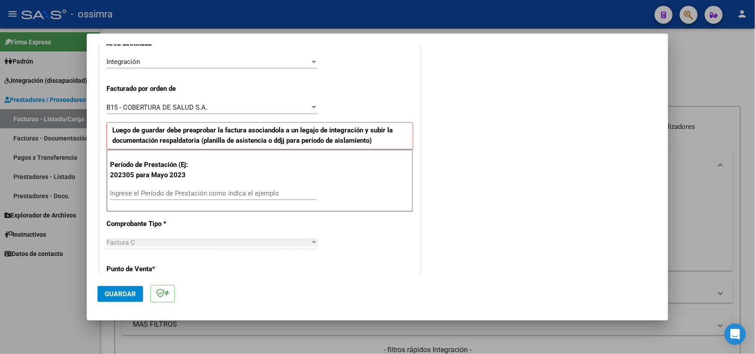
scroll to position [280, 0]
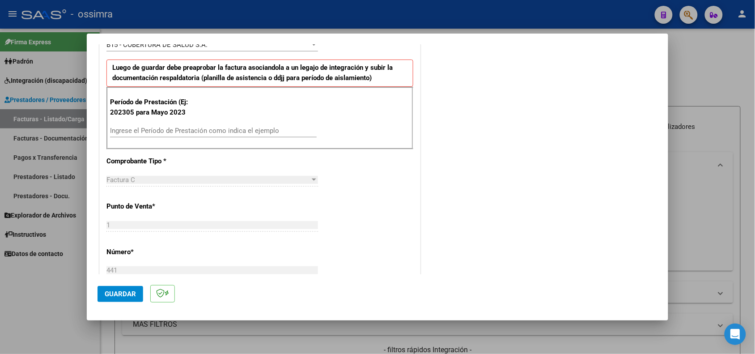
click at [202, 132] on input "Ingrese el Período de Prestación como indica el ejemplo" at bounding box center [213, 131] width 207 height 8
type input "202505"
click at [124, 287] on button "Guardar" at bounding box center [121, 294] width 46 height 16
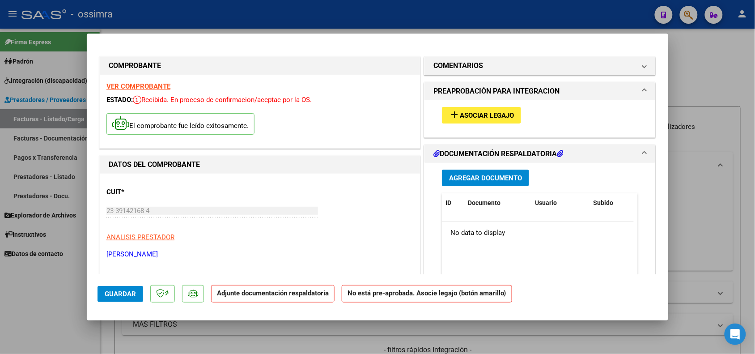
click at [149, 83] on strong "VER COMPROBANTE" at bounding box center [138, 86] width 64 height 8
click at [462, 118] on span "Asociar Legajo" at bounding box center [487, 115] width 54 height 8
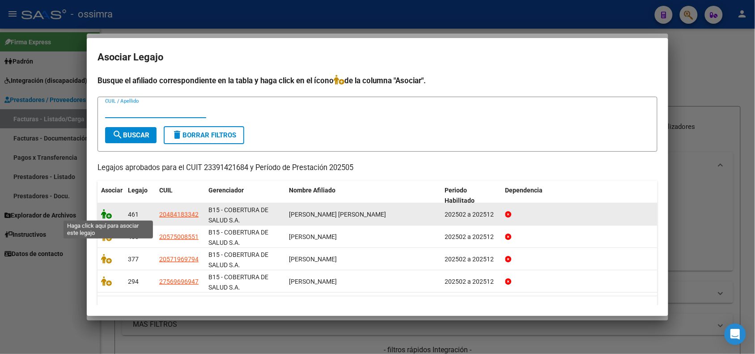
click at [109, 211] on icon at bounding box center [106, 214] width 11 height 10
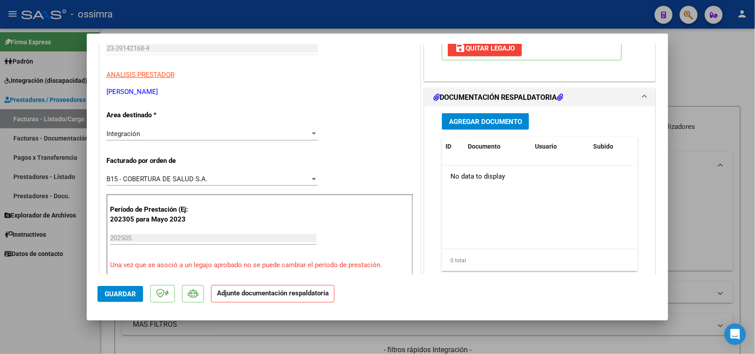
scroll to position [168, 0]
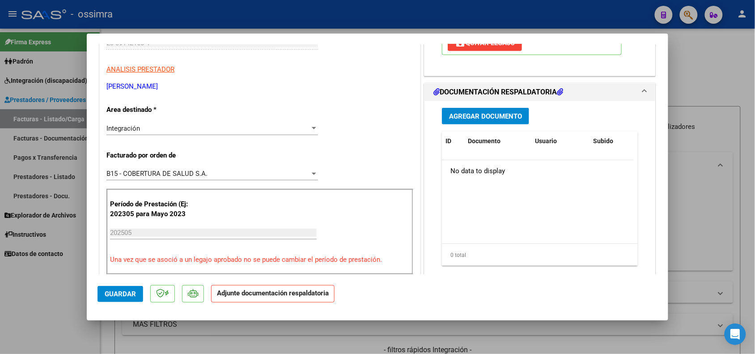
click at [487, 117] on span "Agregar Documento" at bounding box center [485, 116] width 73 height 8
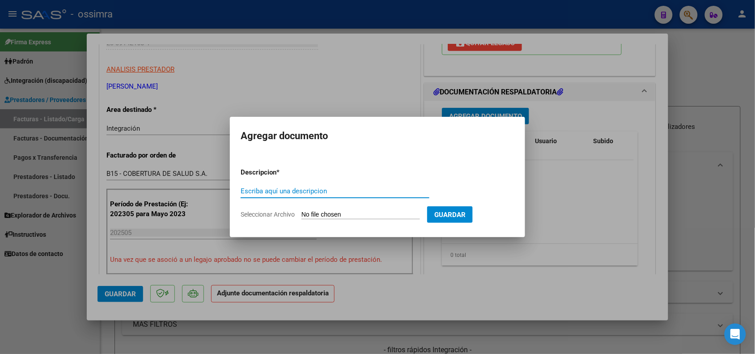
click at [297, 187] on input "Escriba aquí una descripcion" at bounding box center [335, 191] width 189 height 8
type input "PLANILLA DE ASISTENCIA"
click at [348, 215] on input "Seleccionar Archivo" at bounding box center [360, 215] width 119 height 8
type input "C:\fakepath\ASISTENCIA.pdf"
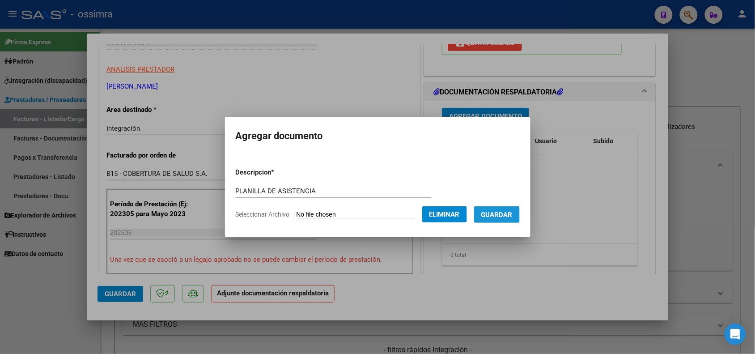
click at [506, 215] on span "Guardar" at bounding box center [496, 215] width 31 height 8
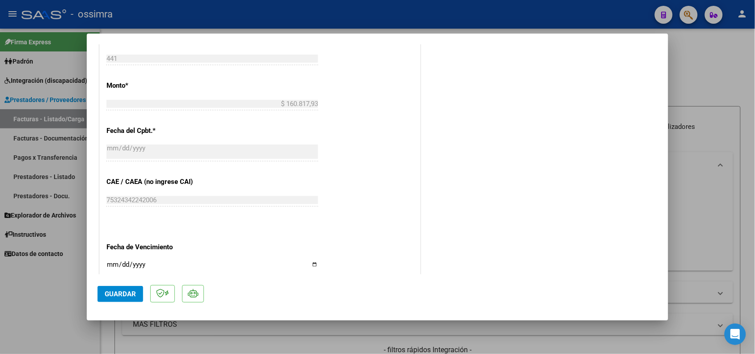
scroll to position [447, 0]
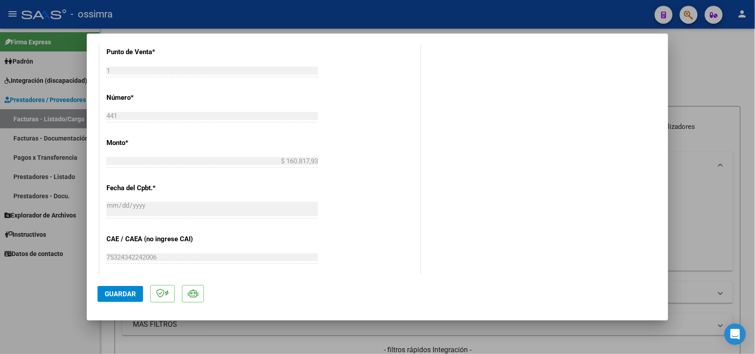
click at [262, 338] on div at bounding box center [377, 177] width 755 height 354
type input "$ 0,00"
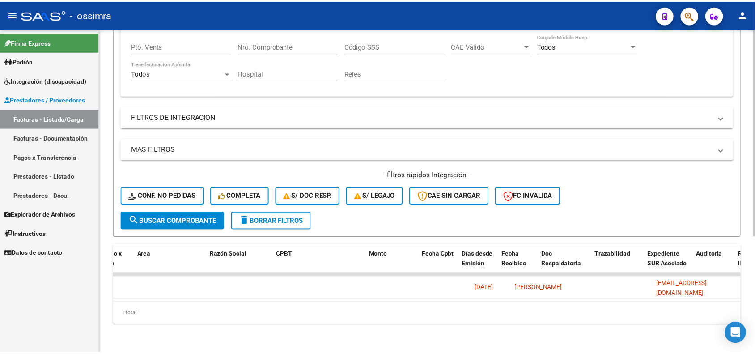
scroll to position [0, 0]
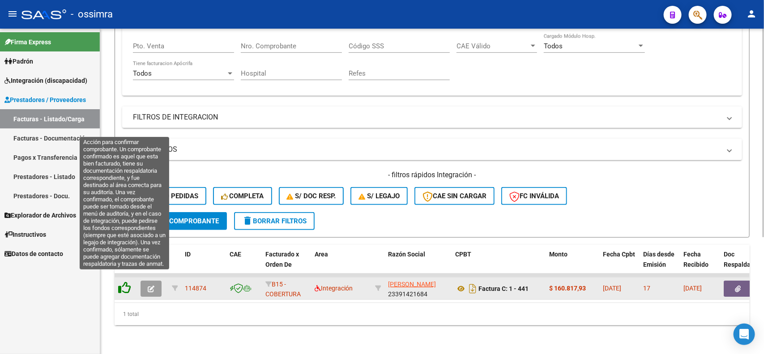
click at [124, 281] on icon at bounding box center [124, 287] width 13 height 13
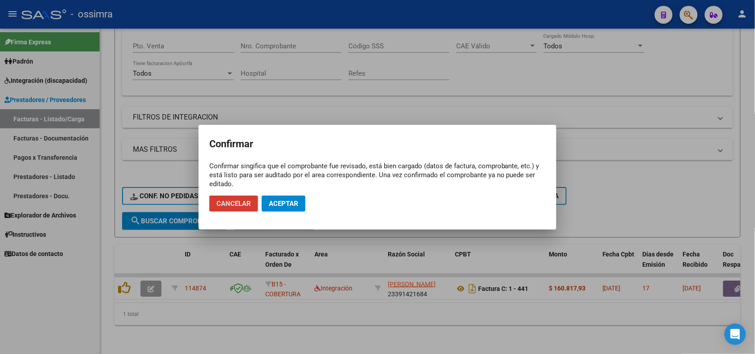
click at [275, 199] on span "Aceptar" at bounding box center [284, 203] width 30 height 8
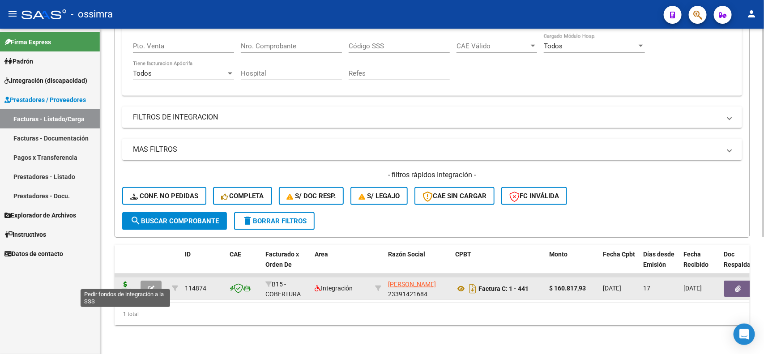
click at [122, 282] on icon at bounding box center [125, 287] width 14 height 13
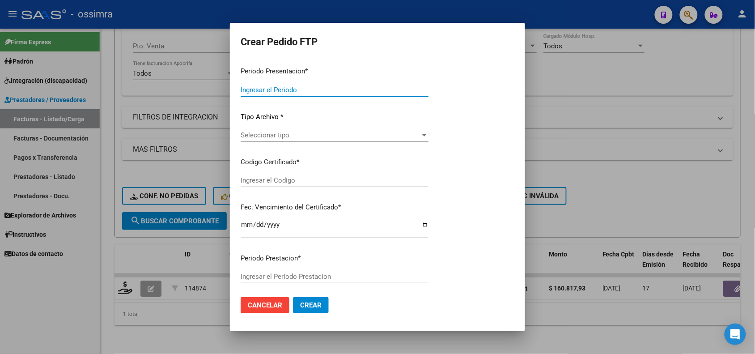
type input "202507"
type input "202505"
type input "$ 160.817,93"
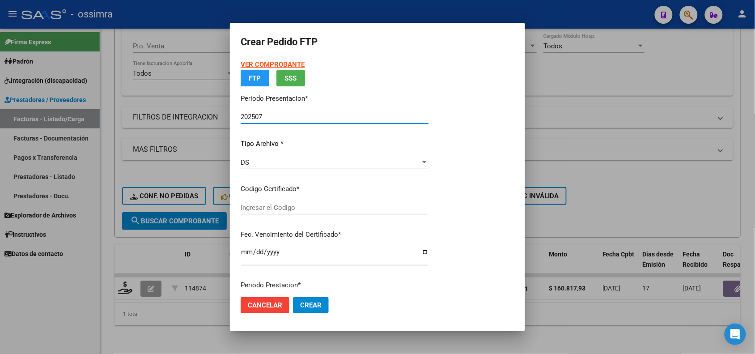
type input "ARG02000484183342019052020240520TUC136"
type input "2024-05-20"
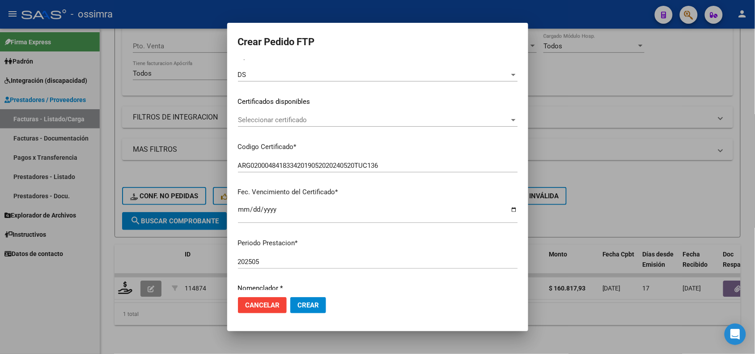
scroll to position [112, 0]
click at [298, 124] on div "Seleccionar certificado Seleccionar certificado" at bounding box center [378, 118] width 280 height 13
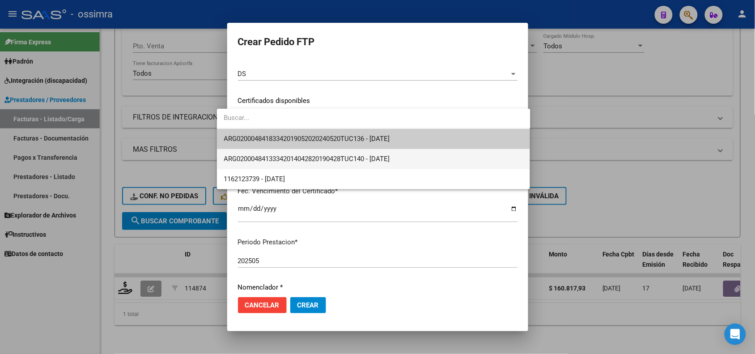
click at [309, 151] on span "ARG02000484133342014042820190428TUC140 - 2019-04-28" at bounding box center [373, 159] width 299 height 20
type input "ARG02000484133342014042820190428TUC140"
type input "2019-04-28"
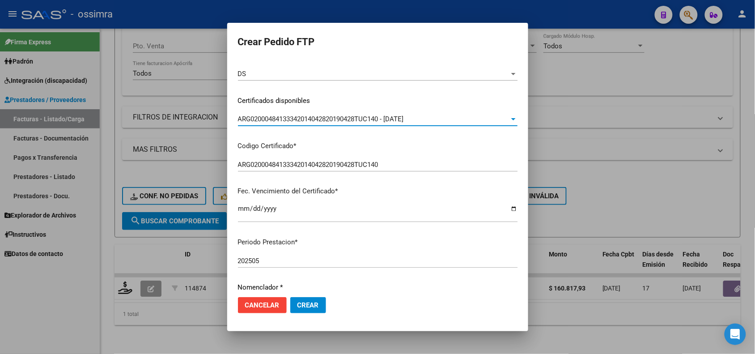
click at [352, 115] on span "ARG02000484133342014042820190428TUC140 - 2019-04-28" at bounding box center [321, 119] width 166 height 8
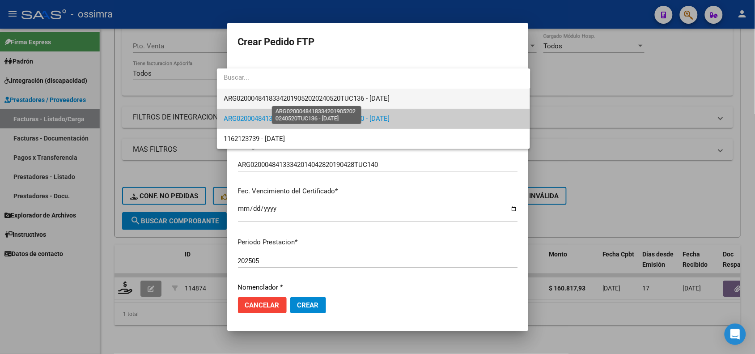
click at [361, 97] on span "ARG02000484183342019052020240520TUC136 - 2024-05-20" at bounding box center [307, 98] width 166 height 8
type input "ARG02000484183342019052020240520TUC136"
type input "2024-05-20"
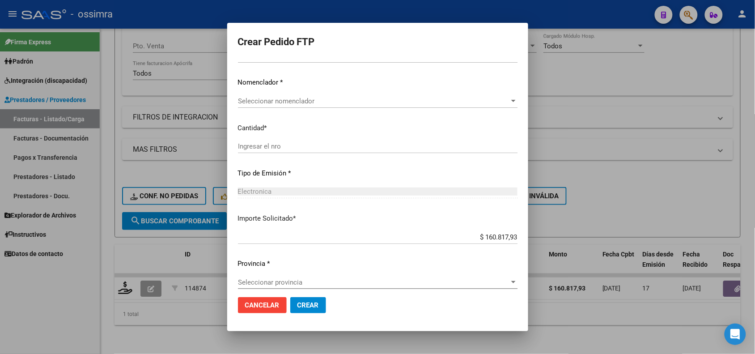
scroll to position [324, 0]
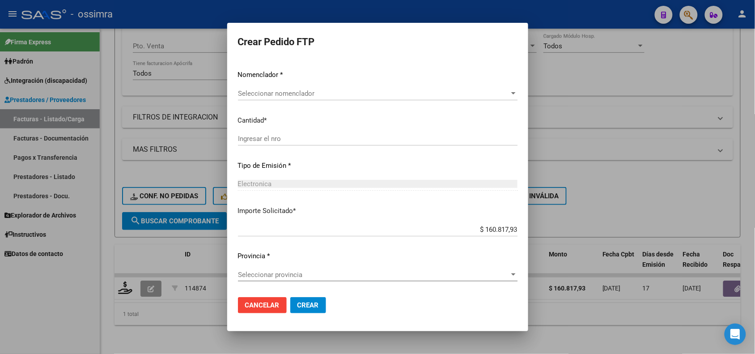
click at [259, 85] on div "Periodo Prestacion * 202505 Ingresar el Periodo Prestacion Nomenclador * Selecc…" at bounding box center [378, 154] width 280 height 272
click at [265, 95] on span "Seleccionar nomenclador" at bounding box center [374, 93] width 272 height 8
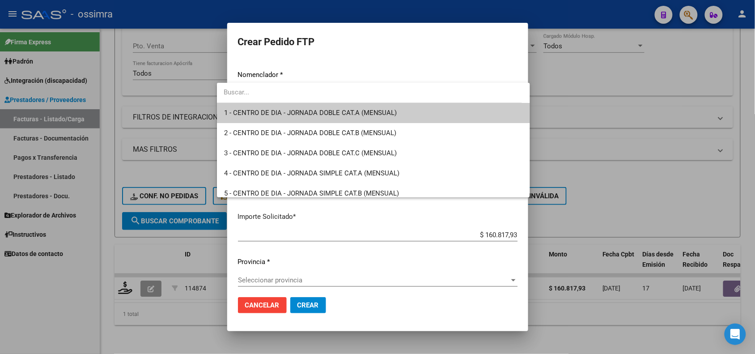
click at [265, 95] on input "dropdown search" at bounding box center [369, 92] width 305 height 20
click at [619, 155] on div at bounding box center [377, 177] width 755 height 354
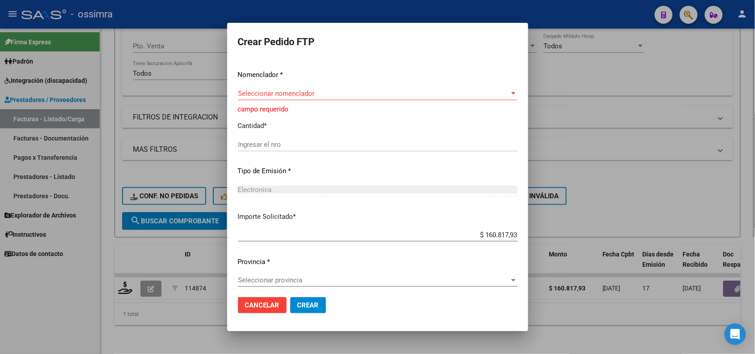
click at [183, 318] on div at bounding box center [377, 177] width 755 height 354
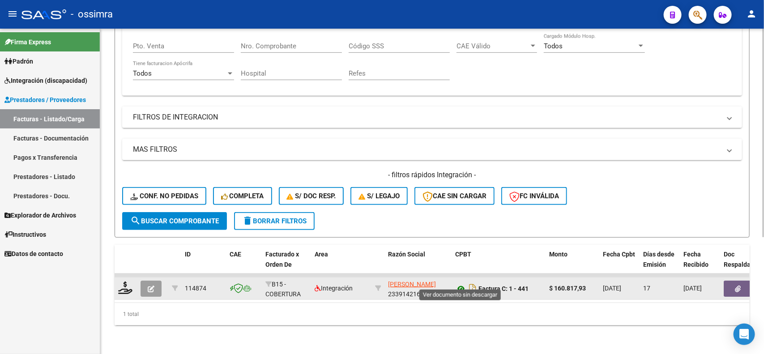
click at [459, 283] on icon at bounding box center [461, 288] width 12 height 11
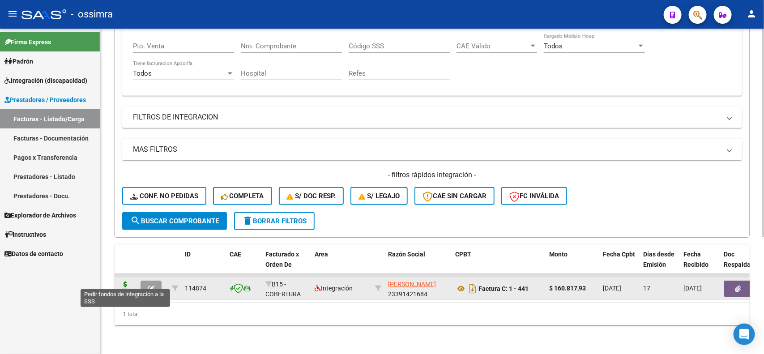
click at [123, 284] on icon at bounding box center [125, 287] width 14 height 13
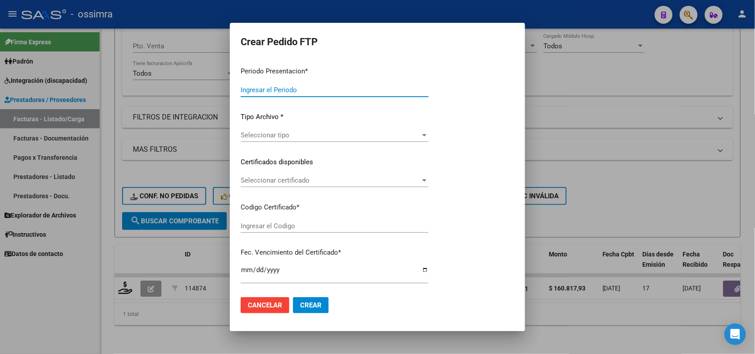
type input "202507"
type input "202505"
type input "$ 160.817,93"
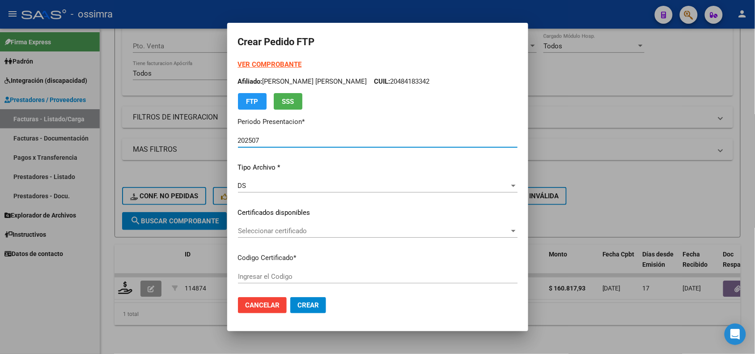
type input "ARG02000484183342019052020240520TUC136"
type input "2024-05-20"
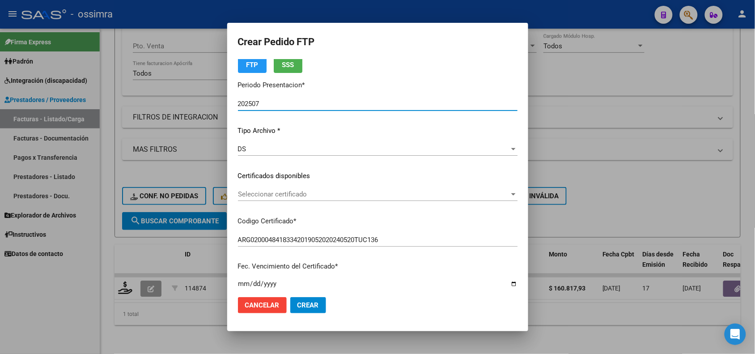
scroll to position [56, 0]
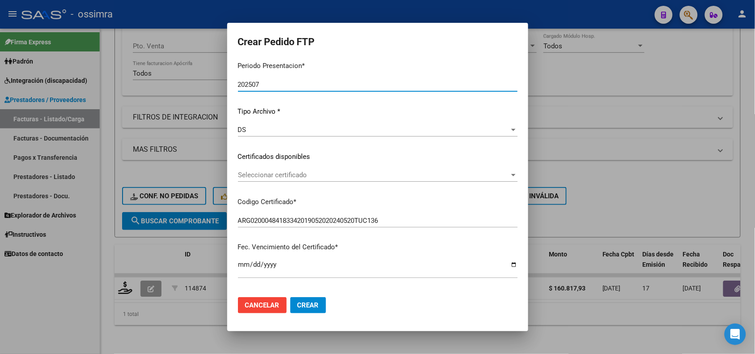
click at [314, 175] on span "Seleccionar certificado" at bounding box center [374, 175] width 272 height 8
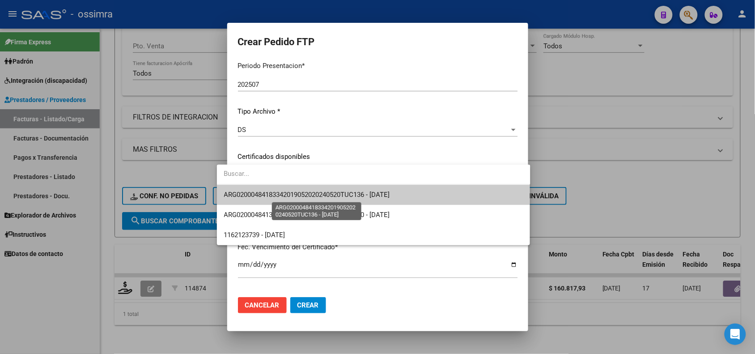
click at [376, 193] on span "ARG02000484183342019052020240520TUC136 - 2024-05-20" at bounding box center [307, 195] width 166 height 8
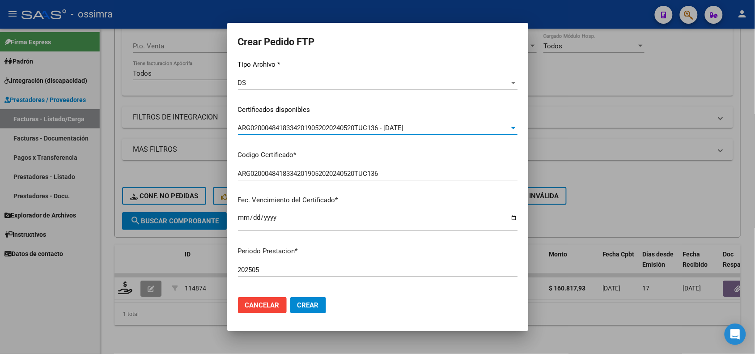
scroll to position [224, 0]
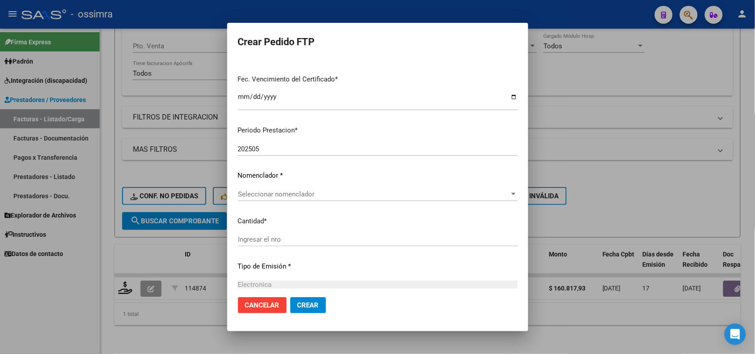
click at [288, 189] on div "Seleccionar nomenclador Seleccionar nomenclador" at bounding box center [378, 193] width 280 height 13
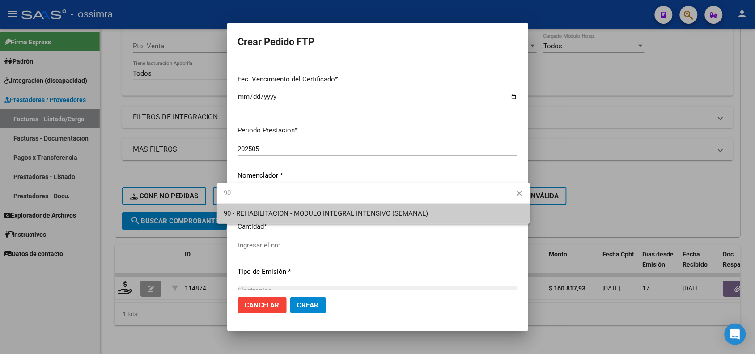
type input "90"
click at [318, 220] on span "90 - REHABILITACION - MODULO INTEGRAL INTENSIVO (SEMANAL)" at bounding box center [373, 214] width 299 height 20
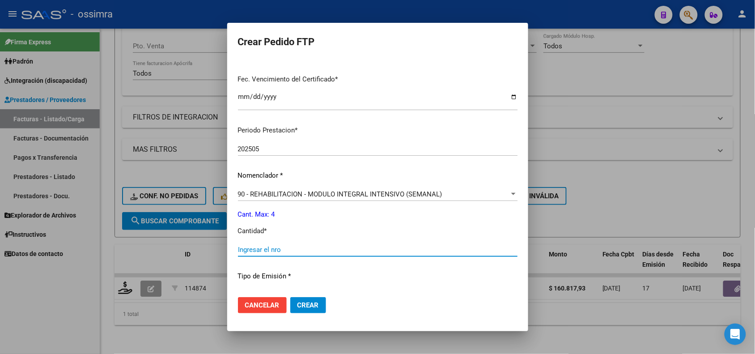
click at [263, 246] on input "Ingresar el nro" at bounding box center [378, 250] width 280 height 8
click at [272, 251] on input "4" at bounding box center [378, 250] width 280 height 8
type input "4"
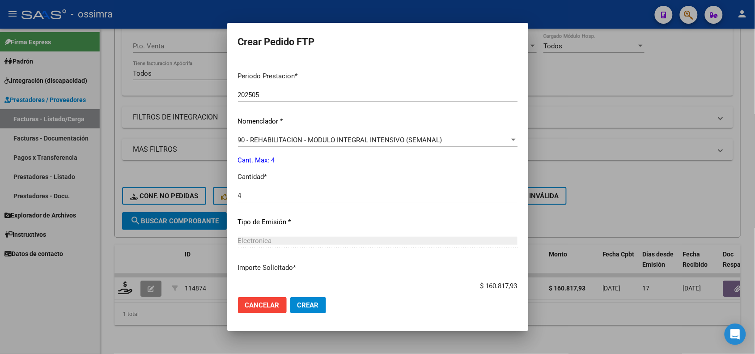
scroll to position [334, 0]
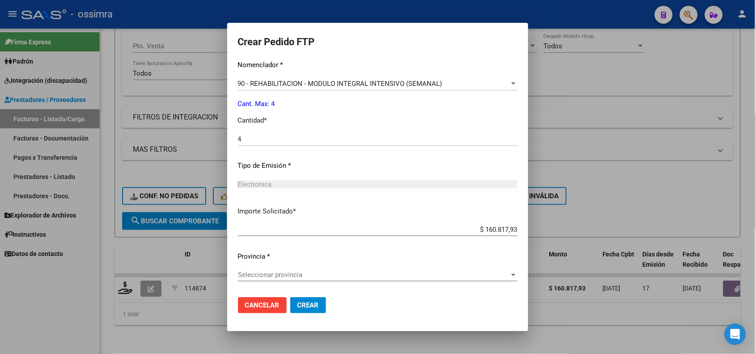
click at [267, 272] on span "Seleccionar provincia" at bounding box center [374, 275] width 272 height 8
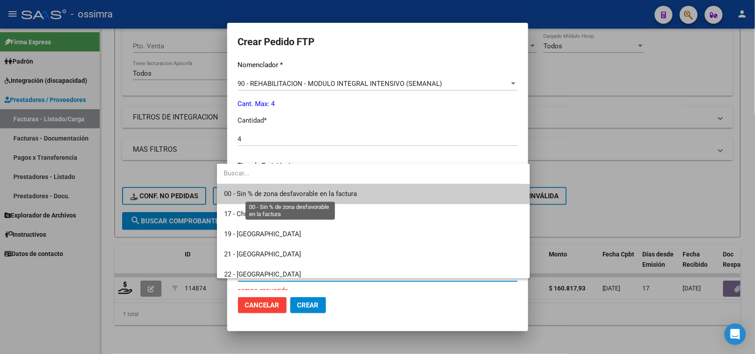
click at [264, 194] on span "00 - Sin % de zona desfavorable en la factura" at bounding box center [290, 194] width 133 height 8
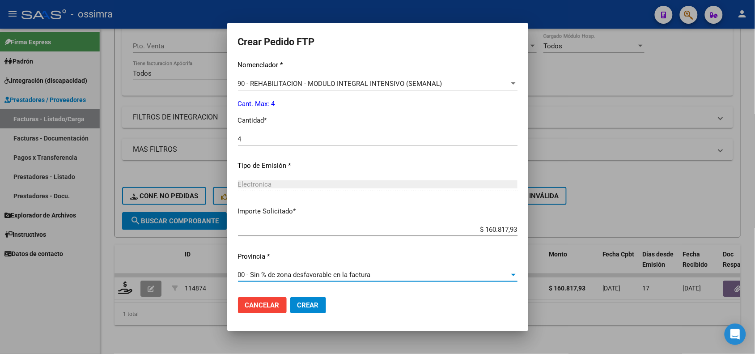
click at [297, 305] on span "Crear" at bounding box center [307, 305] width 21 height 8
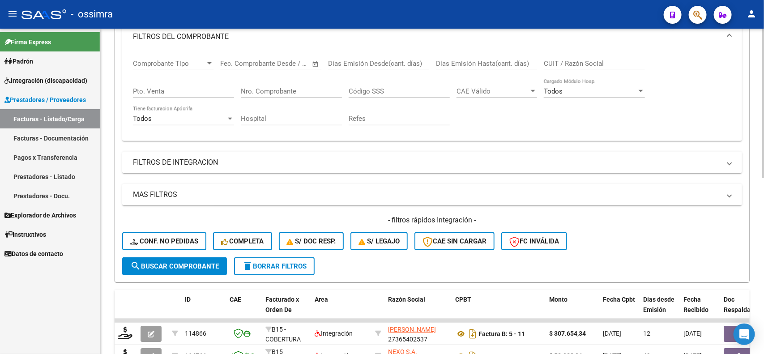
scroll to position [112, 0]
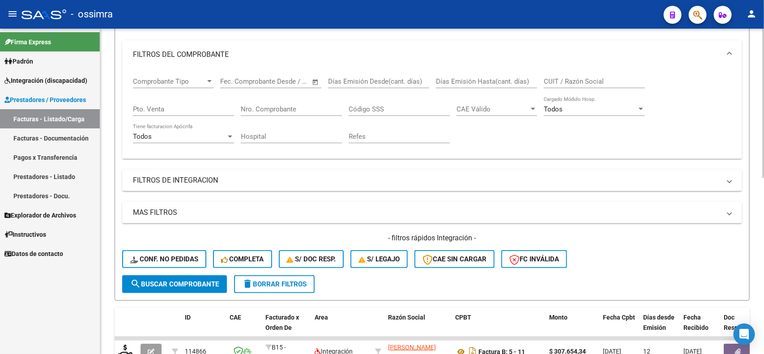
click at [291, 101] on div "Nro. Comprobante" at bounding box center [291, 106] width 101 height 19
click at [156, 280] on span "search Buscar Comprobante" at bounding box center [174, 284] width 89 height 8
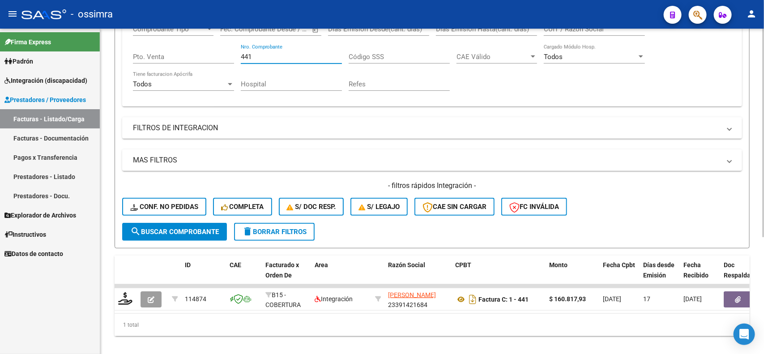
scroll to position [153, 0]
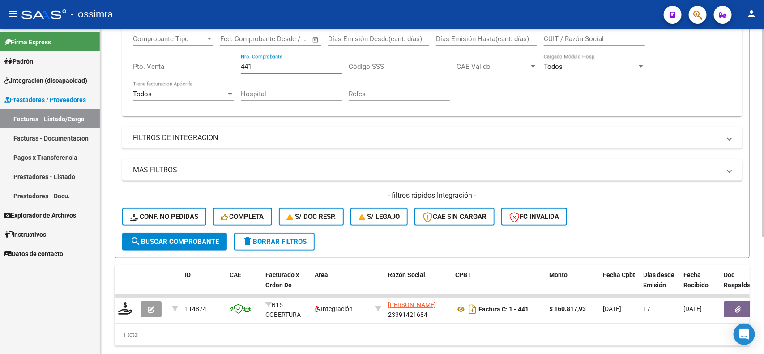
drag, startPoint x: 251, startPoint y: 39, endPoint x: 239, endPoint y: 38, distance: 12.1
click at [239, 38] on div "Comprobante Tipo Comprobante Tipo Start date – End date Fec. Comprobante Desde …" at bounding box center [432, 67] width 598 height 83
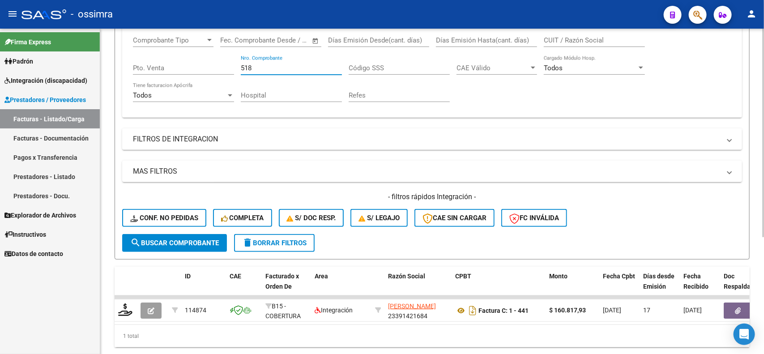
type input "518"
click at [201, 239] on span "search Buscar Comprobante" at bounding box center [174, 243] width 89 height 8
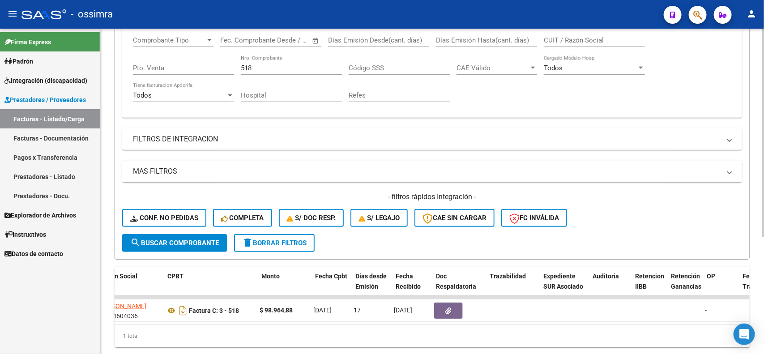
scroll to position [0, 287]
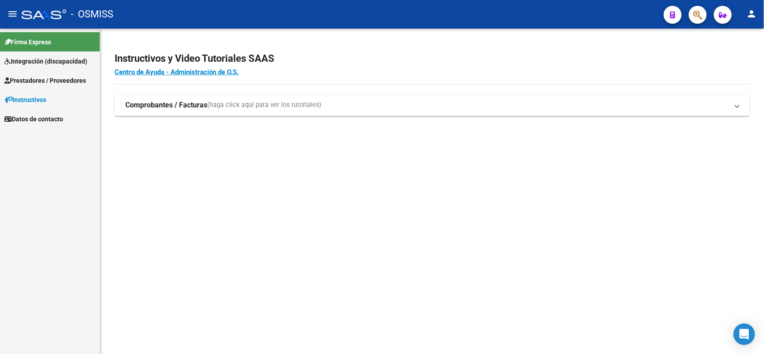
click at [38, 63] on span "Integración (discapacidad)" at bounding box center [45, 61] width 83 height 10
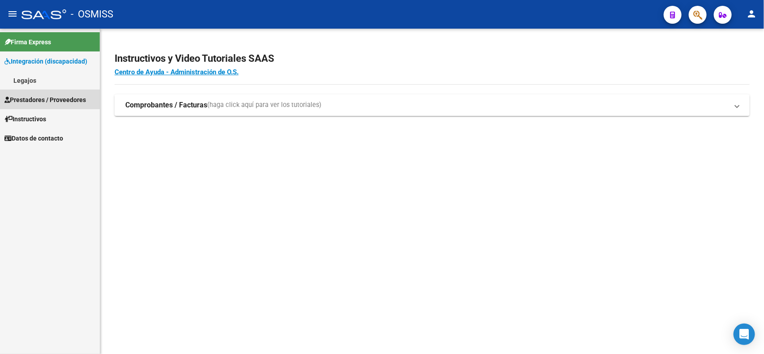
click at [33, 99] on span "Prestadores / Proveedores" at bounding box center [44, 100] width 81 height 10
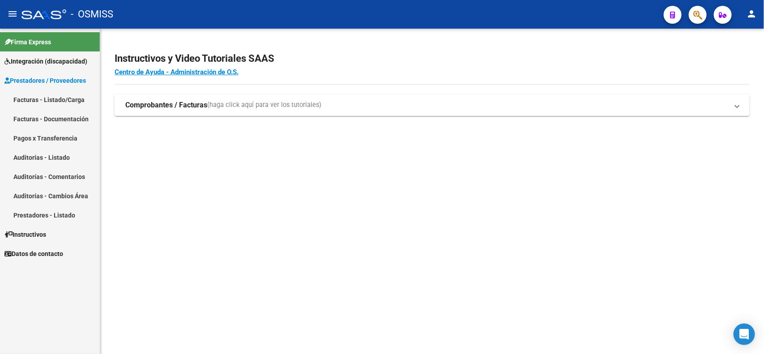
click at [37, 116] on link "Facturas - Documentación" at bounding box center [50, 118] width 100 height 19
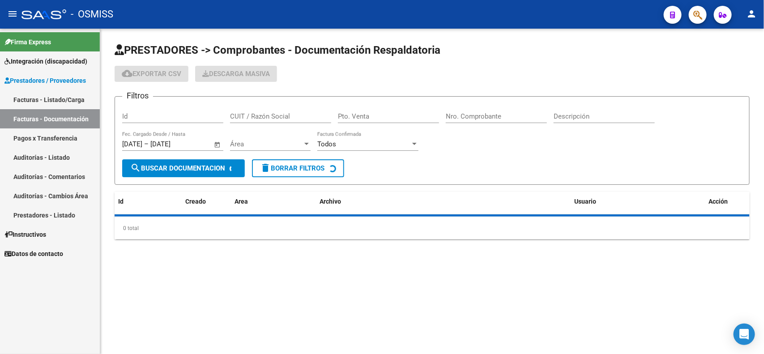
click at [33, 101] on link "Facturas - Listado/Carga" at bounding box center [50, 99] width 100 height 19
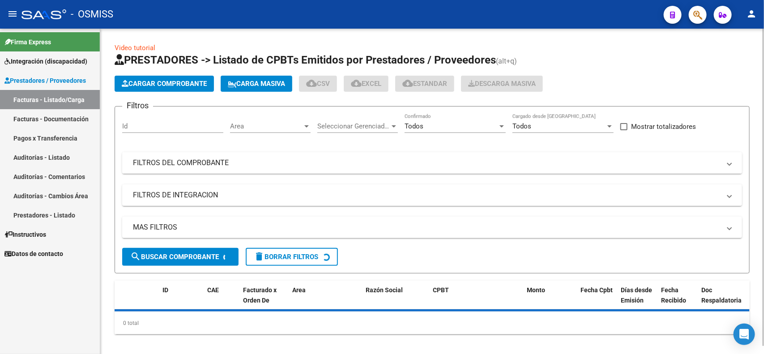
click at [238, 168] on mat-expansion-panel-header "FILTROS DEL COMPROBANTE" at bounding box center [431, 162] width 619 height 21
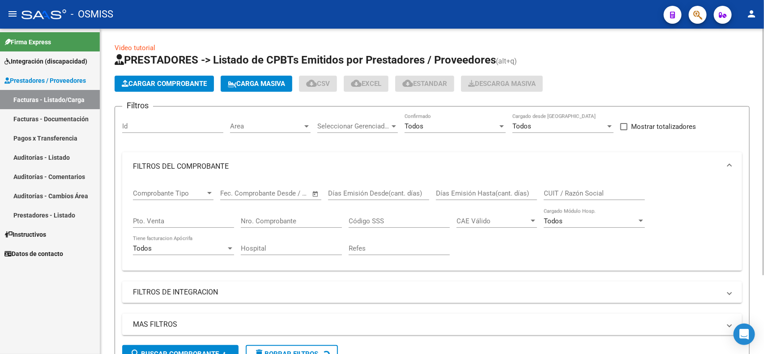
click at [270, 219] on input "Nro. Comprobante" at bounding box center [291, 221] width 101 height 8
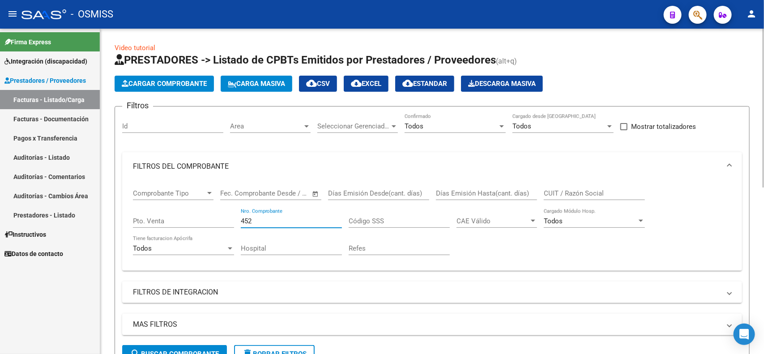
click at [273, 222] on input "452" at bounding box center [291, 221] width 101 height 8
type input "452"
drag, startPoint x: 195, startPoint y: 348, endPoint x: 208, endPoint y: 333, distance: 19.7
click at [195, 350] on span "search Buscar Comprobante" at bounding box center [174, 354] width 89 height 8
